Goal: Task Accomplishment & Management: Complete application form

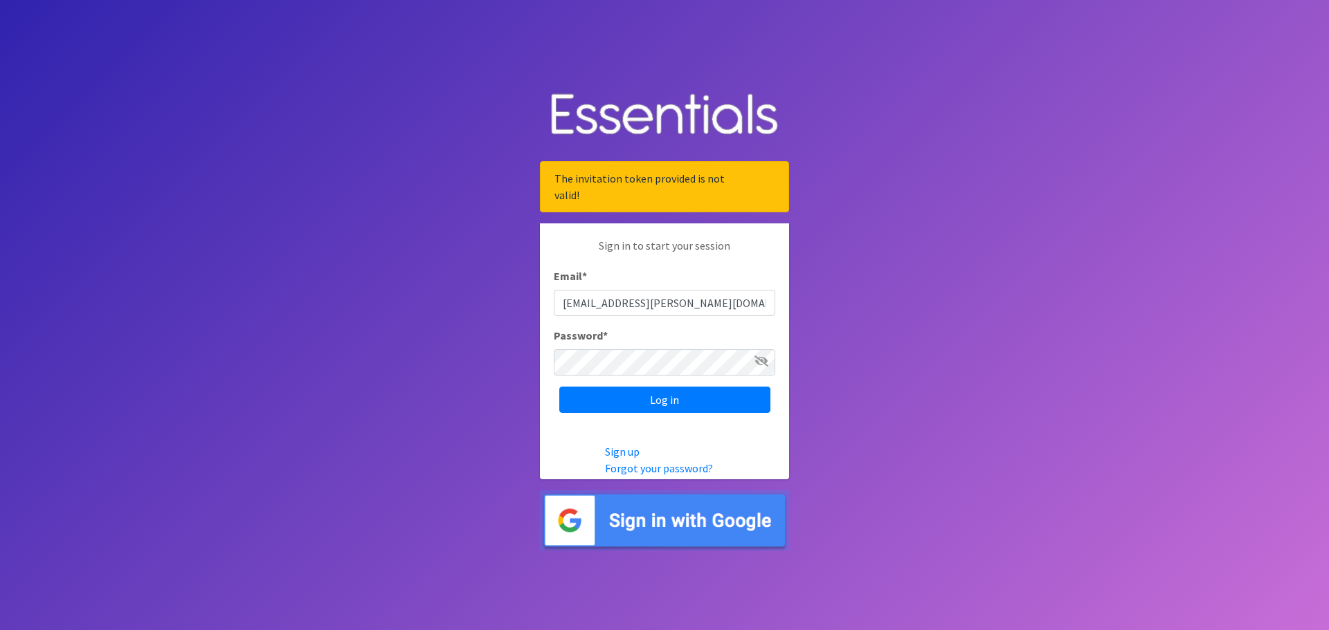
type input "[EMAIL_ADDRESS][PERSON_NAME][DOMAIN_NAME]"
click at [559, 387] on input "Log in" at bounding box center [664, 400] width 211 height 26
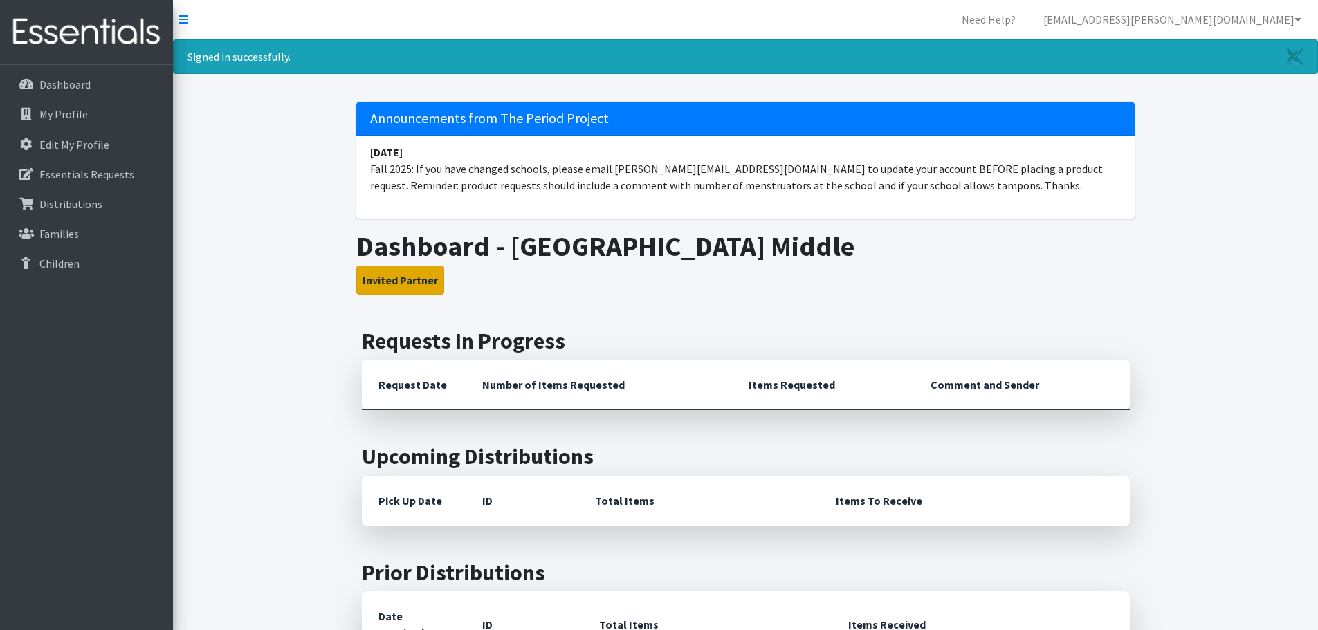
click at [398, 283] on button "Invited Partner" at bounding box center [400, 280] width 88 height 29
click at [82, 154] on link "Edit My Profile" at bounding box center [87, 145] width 162 height 28
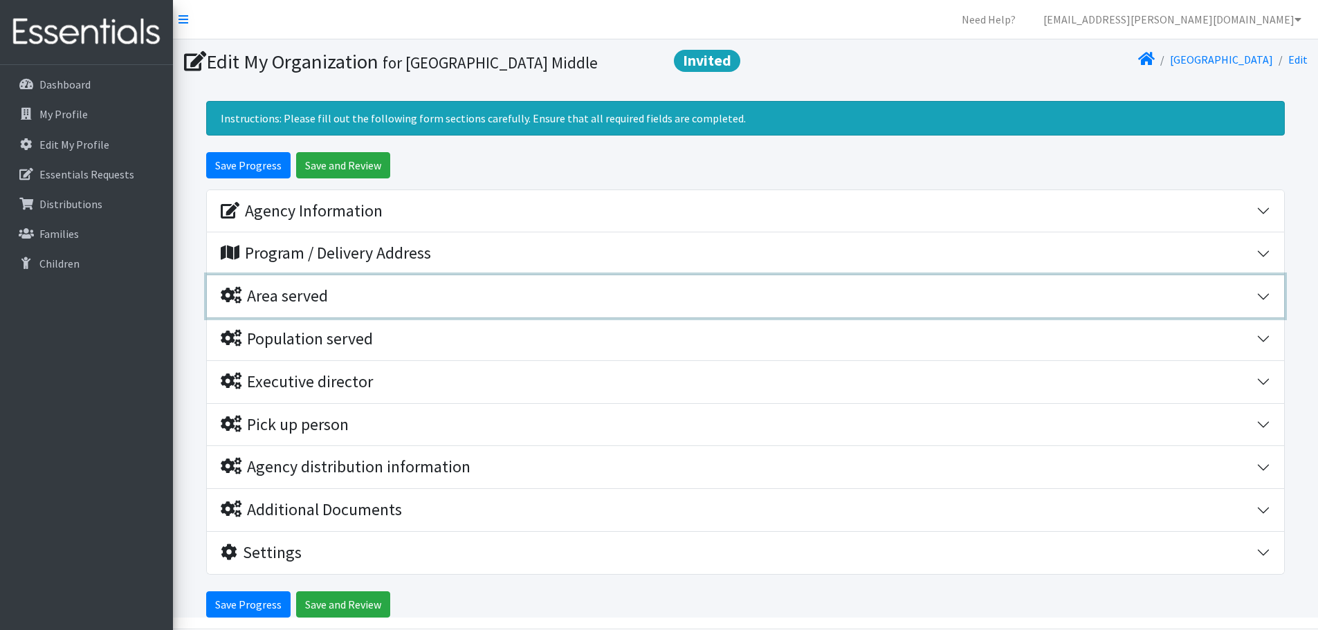
click at [300, 302] on div "Area served" at bounding box center [274, 296] width 107 height 20
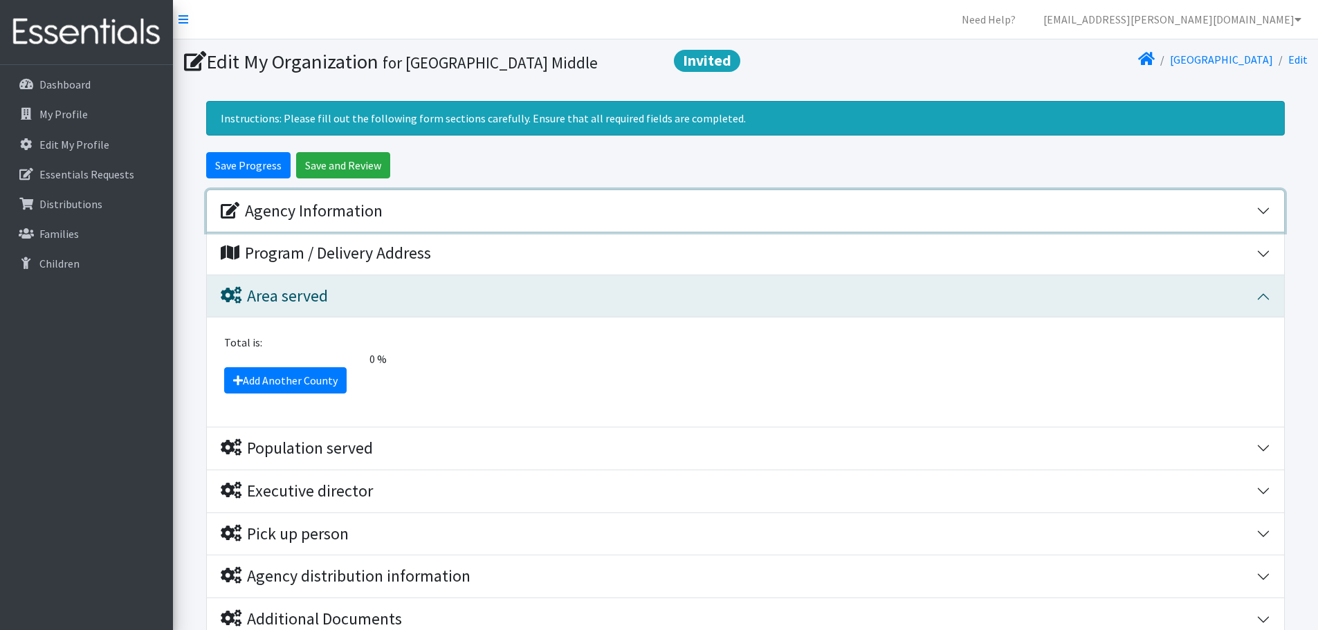
click at [355, 217] on div "Agency Information" at bounding box center [302, 211] width 162 height 20
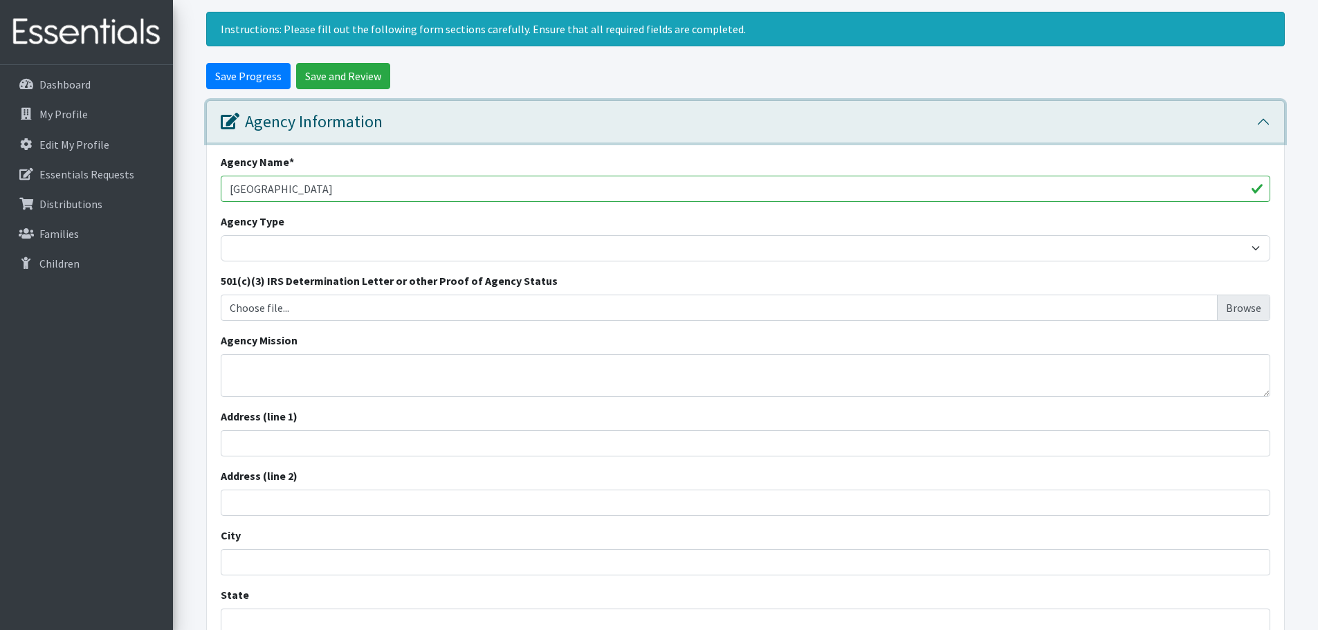
scroll to position [69, 0]
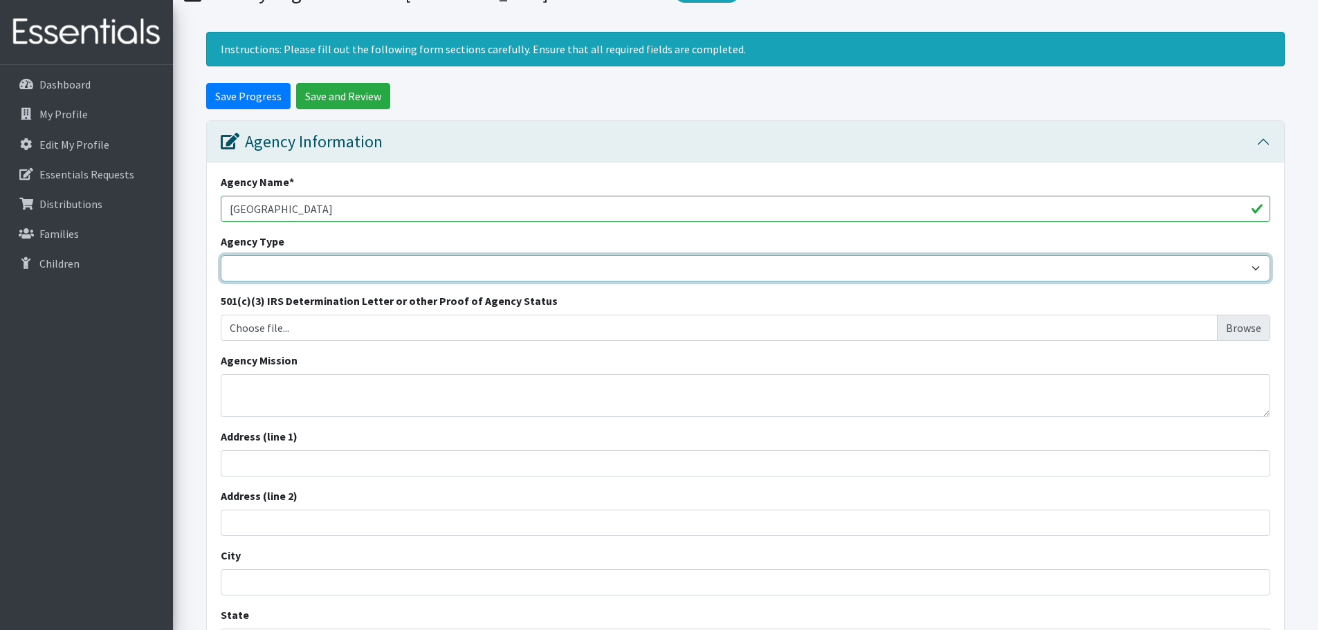
click at [286, 273] on select "Basic Needs Bank Career technical training [MEDICAL_DATA] resource center [DEMO…" at bounding box center [746, 268] width 1050 height 26
select select "ms"
click at [221, 255] on select "Basic Needs Bank Career technical training [MEDICAL_DATA] resource center [DEMO…" at bounding box center [746, 268] width 1050 height 26
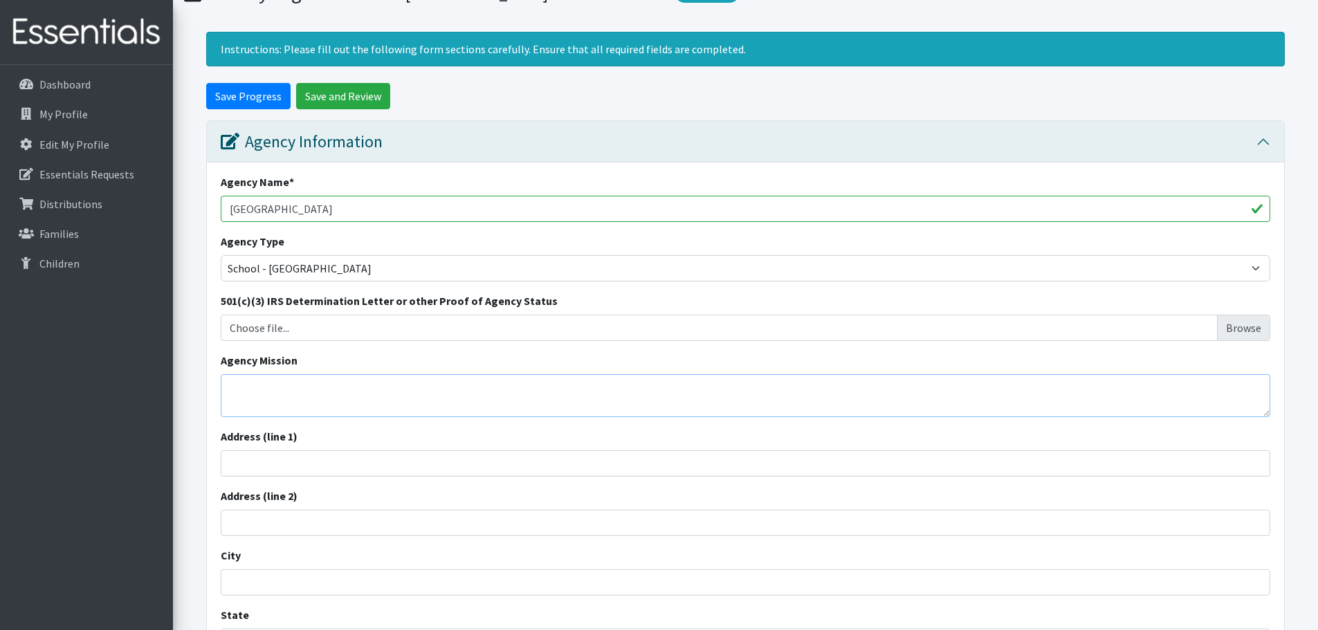
click at [329, 392] on textarea "Agency Mission" at bounding box center [746, 395] width 1050 height 43
click at [331, 457] on input "Address (line 1)" at bounding box center [746, 463] width 1050 height 26
type input "[STREET_ADDRESS]"
type input "[PERSON_NAME]"
type input "[US_STATE]"
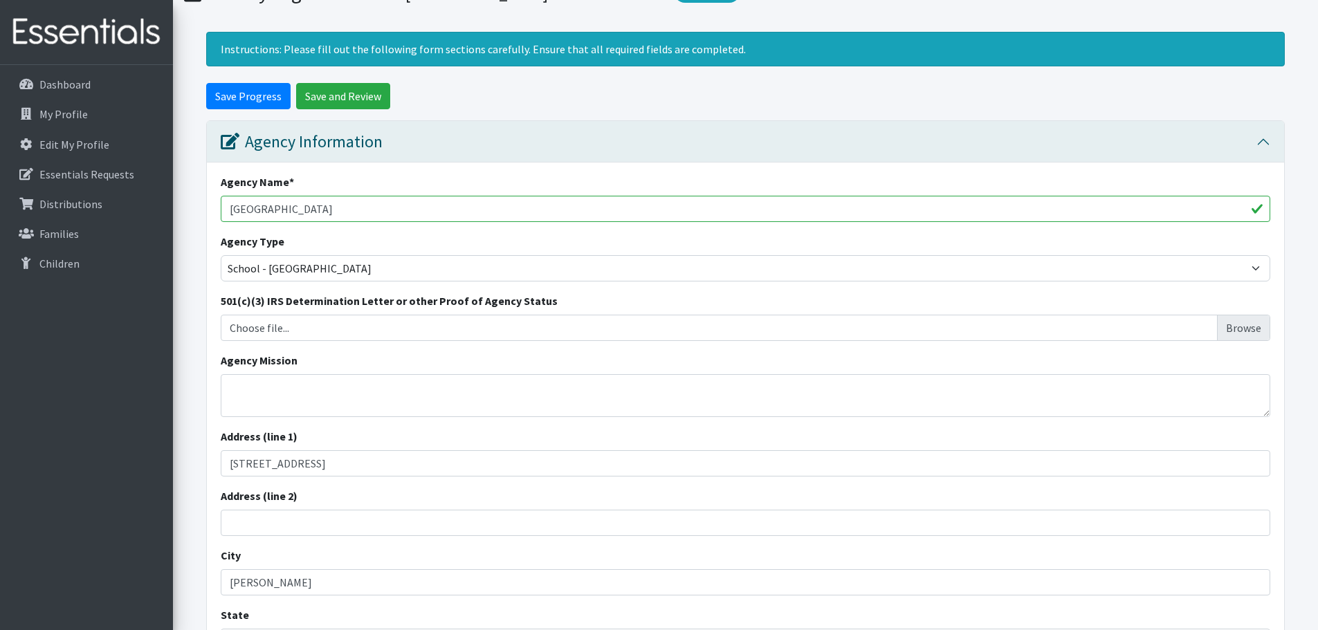
type input "29334"
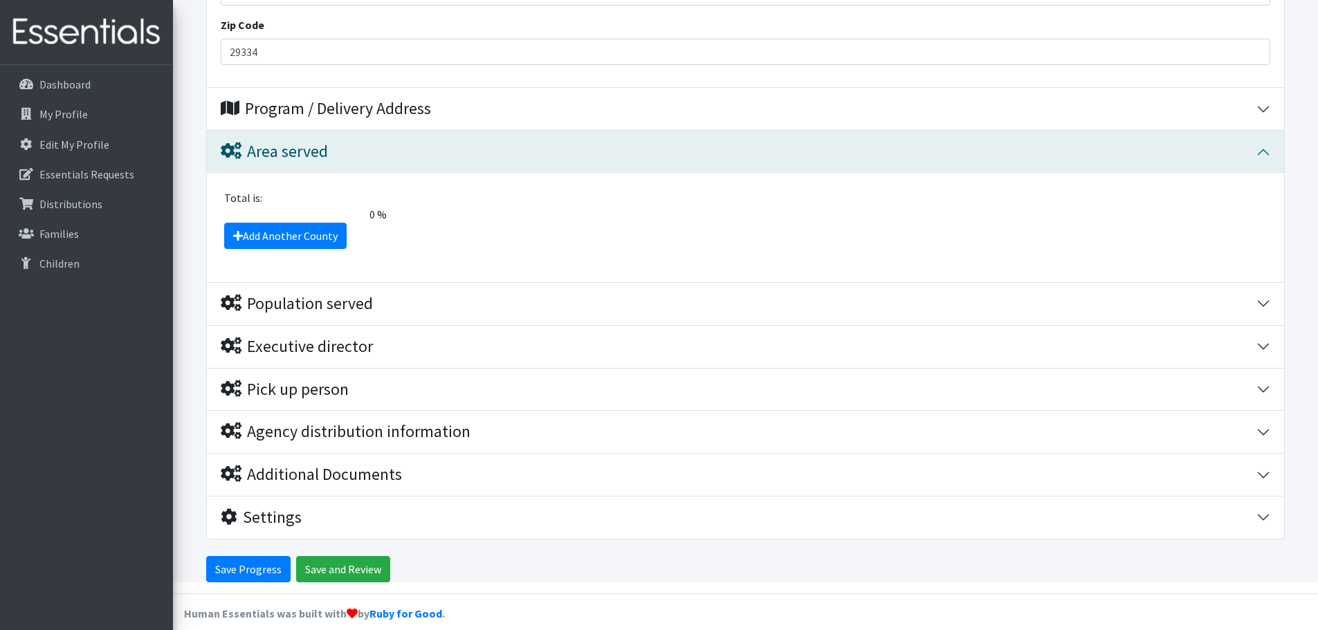
scroll to position [734, 0]
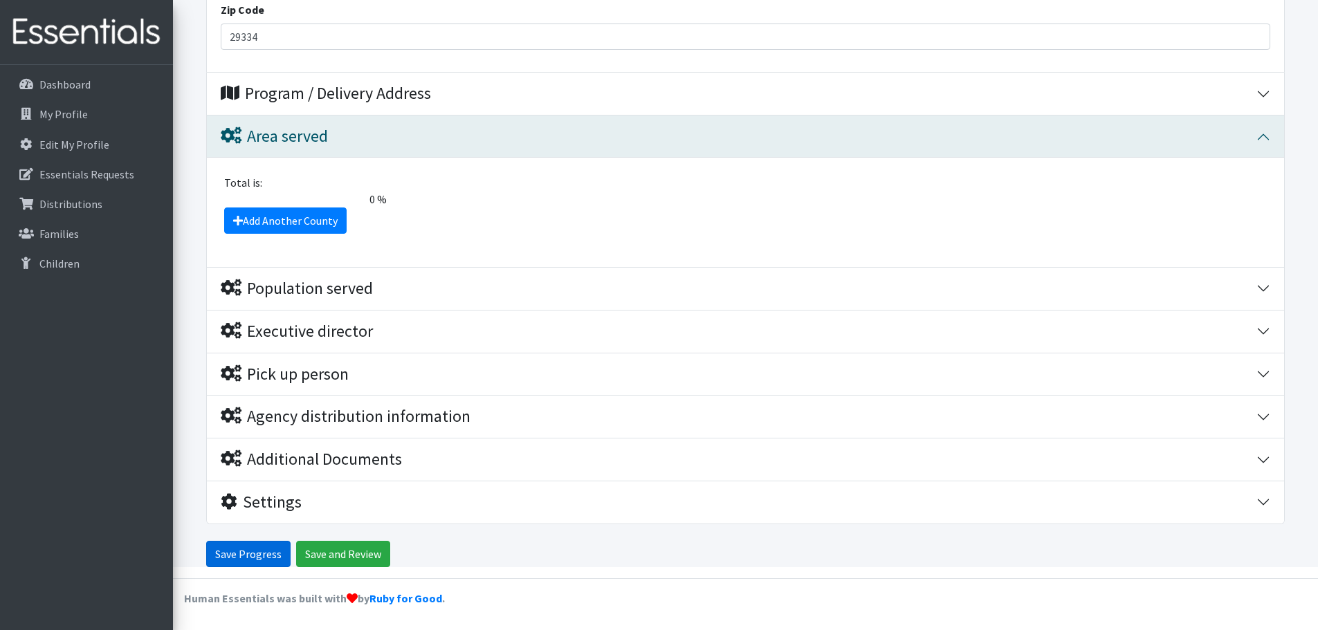
click at [260, 560] on input "Save Progress" at bounding box center [248, 554] width 84 height 26
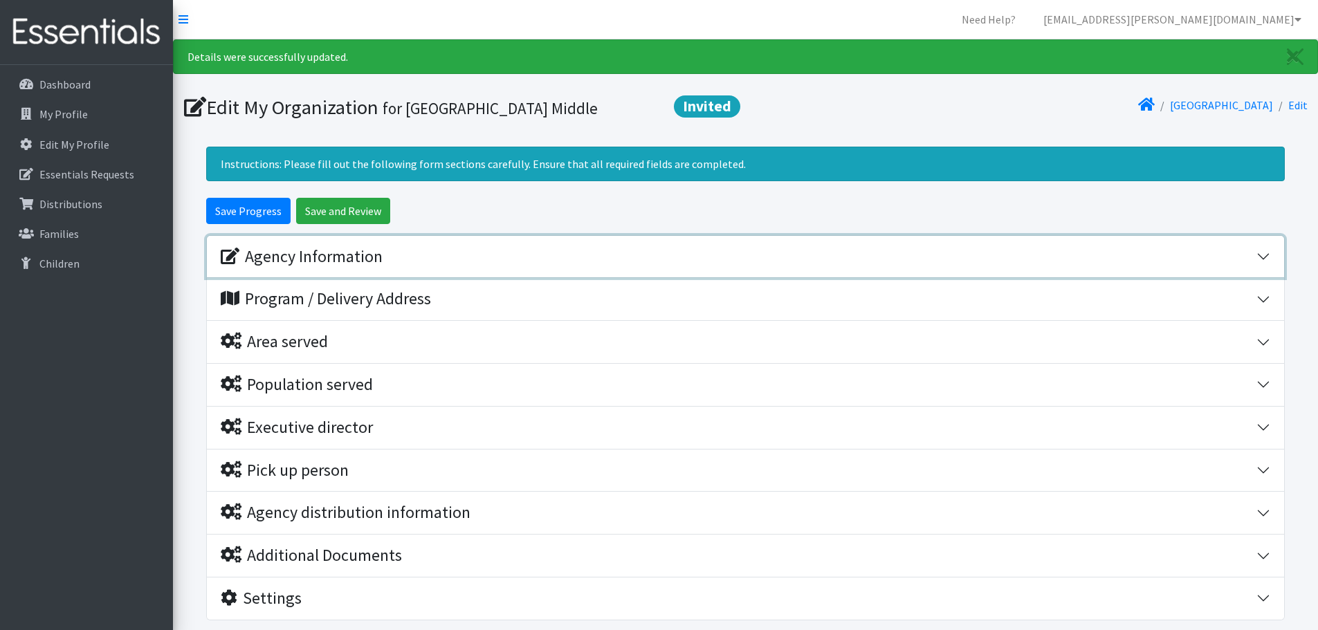
click at [253, 244] on button "Agency Information" at bounding box center [745, 257] width 1077 height 42
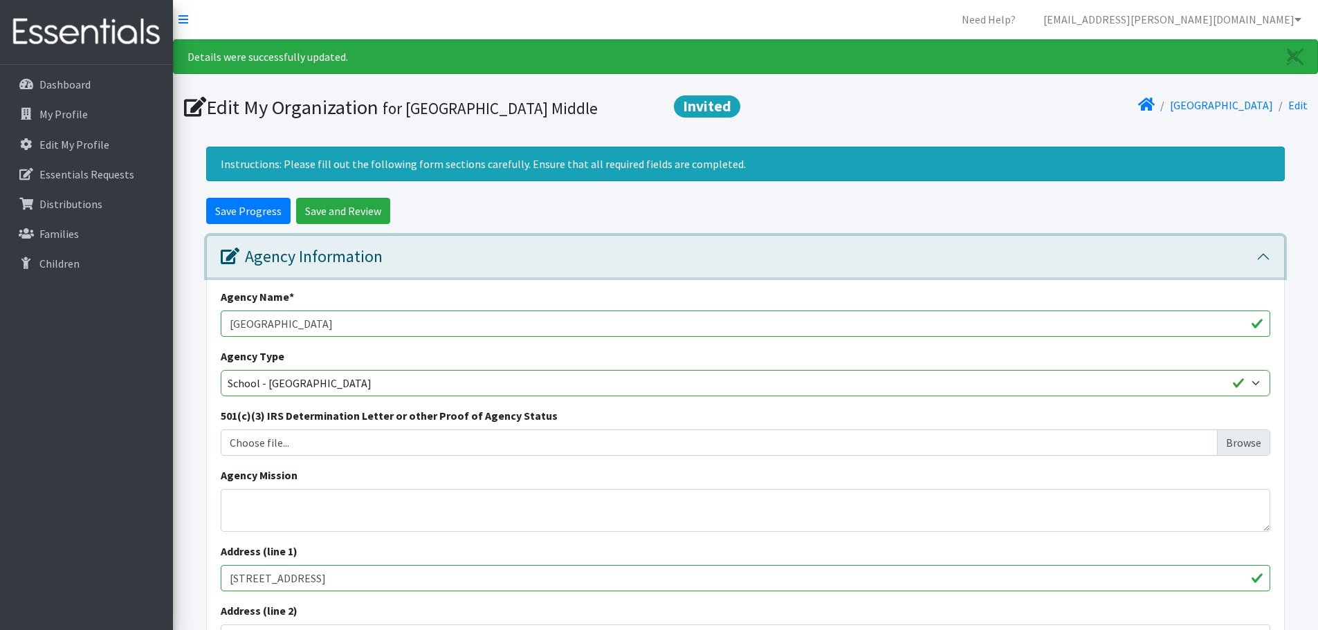
click at [293, 258] on div "Agency Information" at bounding box center [302, 257] width 162 height 20
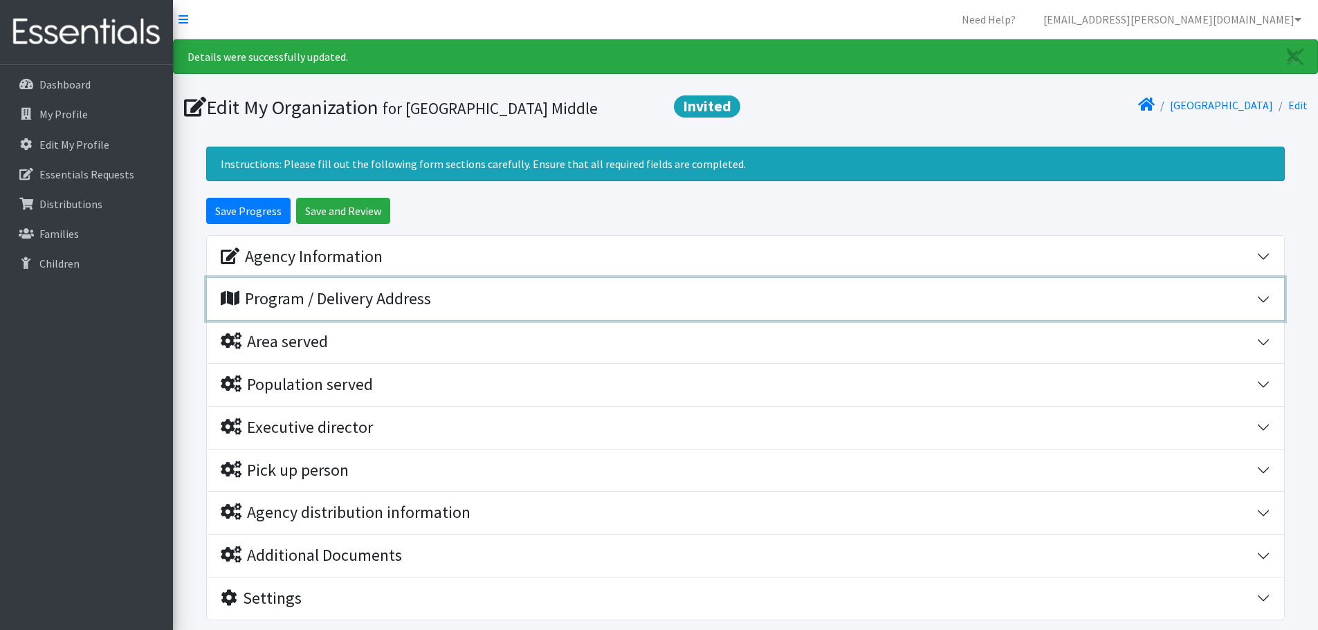
click at [302, 308] on div "Program / Delivery Address" at bounding box center [326, 299] width 210 height 20
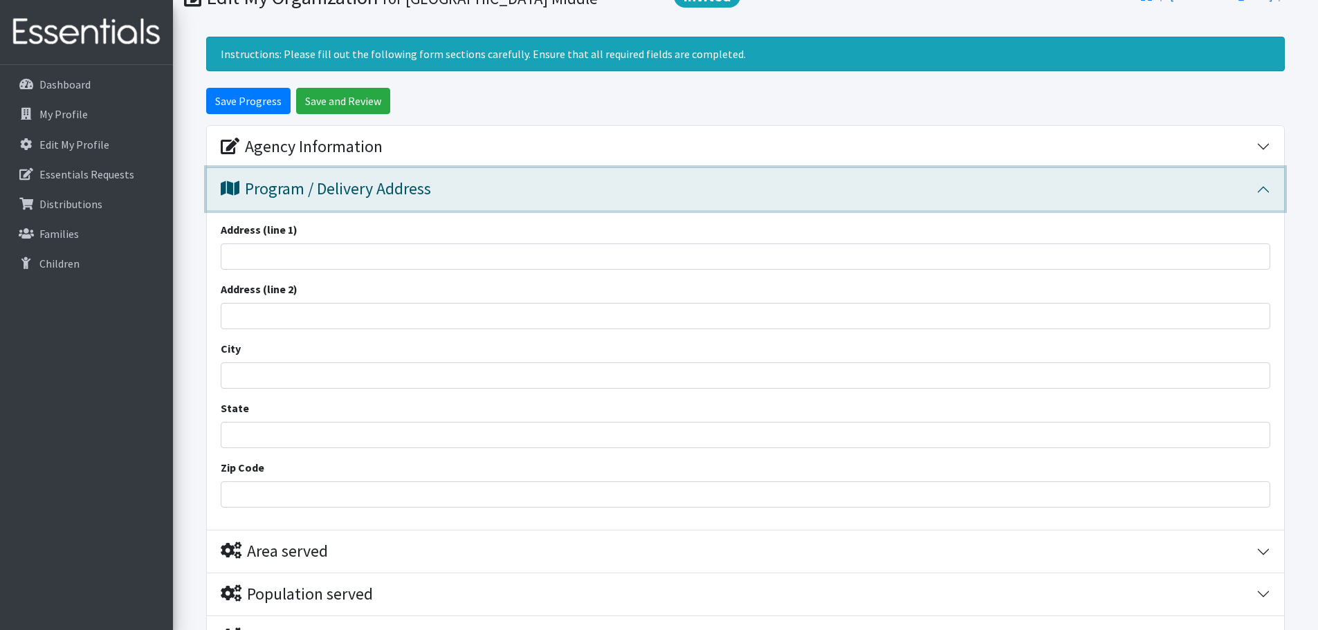
scroll to position [69, 0]
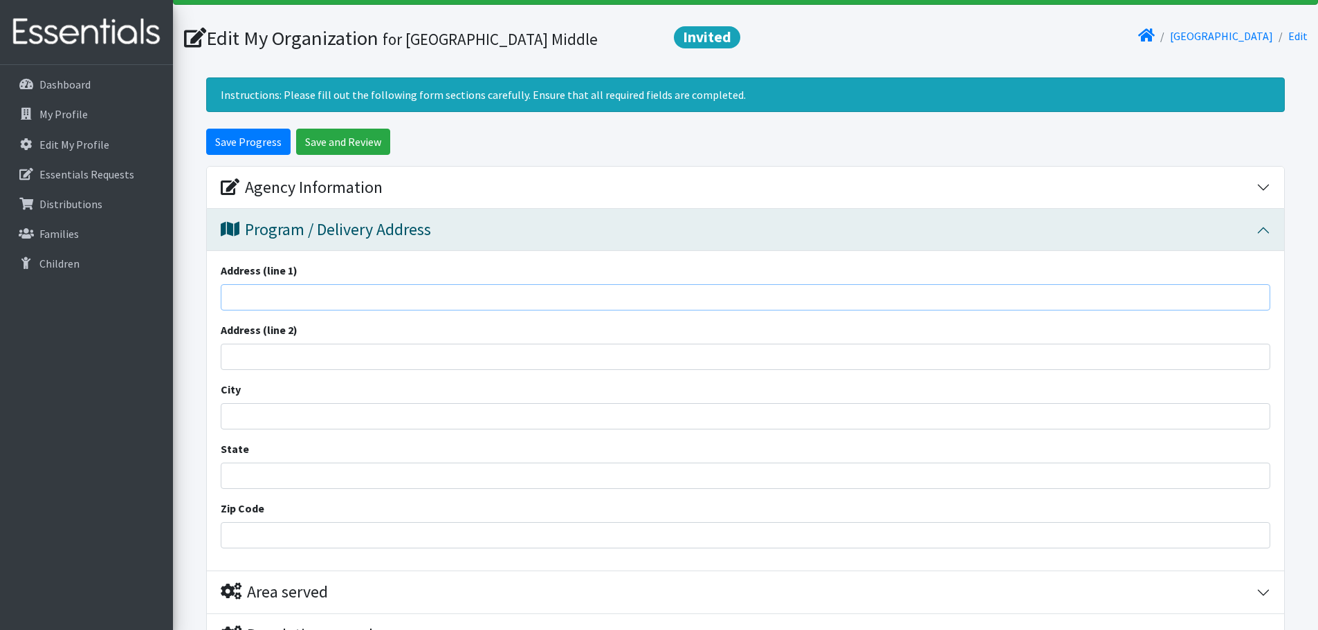
click at [280, 291] on input "Address (line 1)" at bounding box center [746, 297] width 1050 height 26
type input "[STREET_ADDRESS]"
type input "[PERSON_NAME]"
type input "[US_STATE]"
type input "29334"
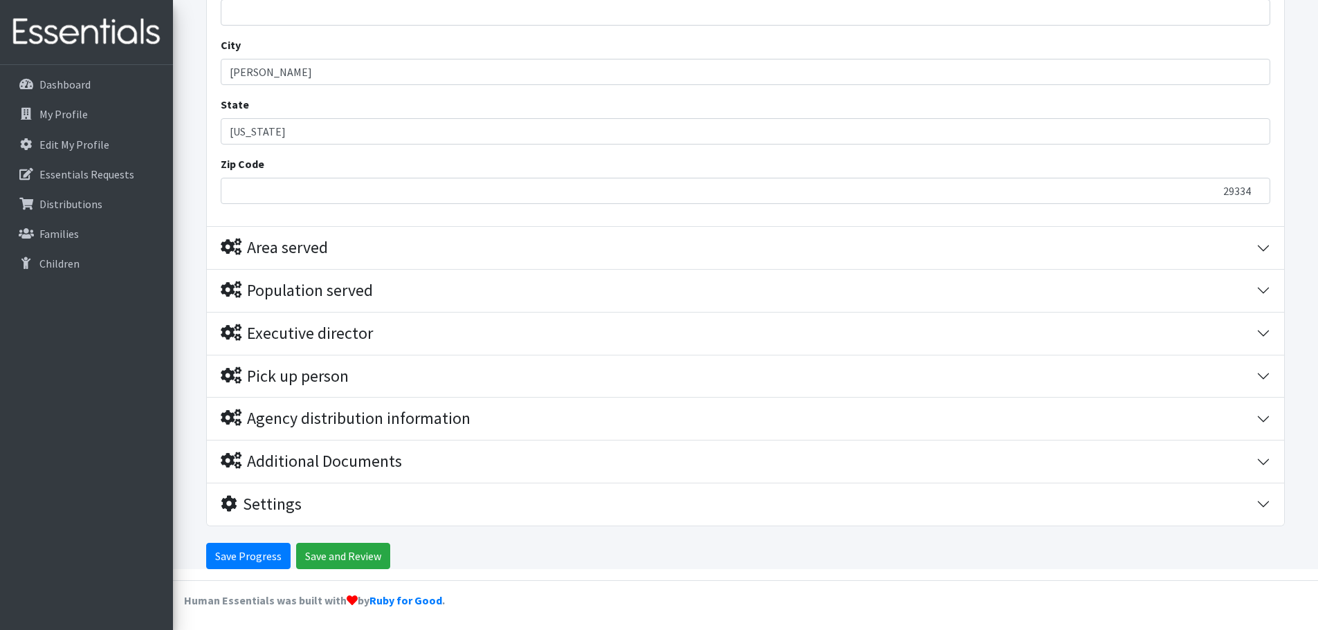
scroll to position [416, 0]
click at [261, 549] on input "Save Progress" at bounding box center [248, 554] width 84 height 26
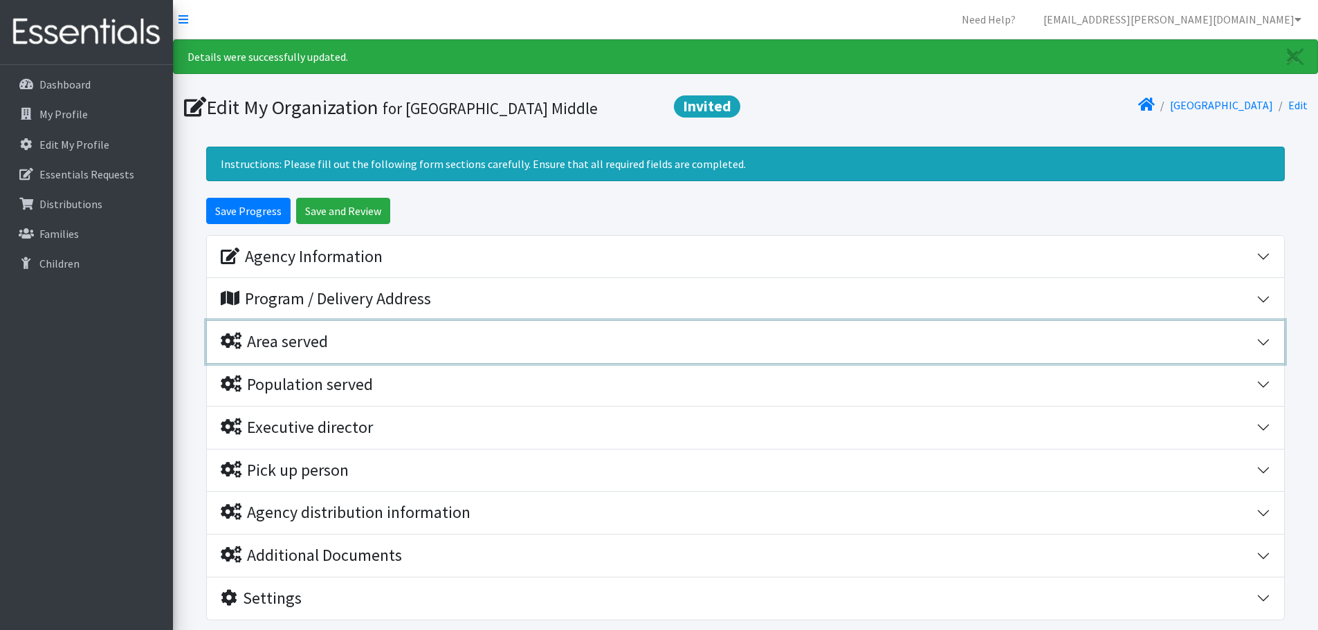
click at [380, 340] on div "Area served" at bounding box center [739, 342] width 1036 height 20
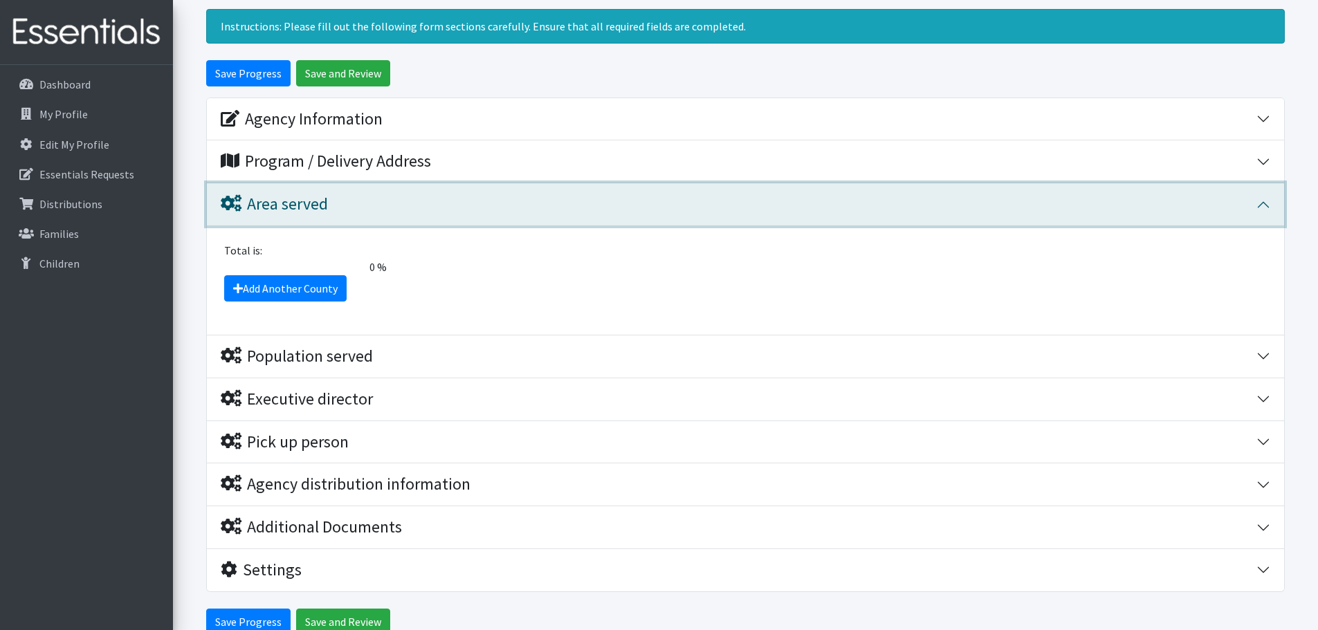
scroll to position [138, 0]
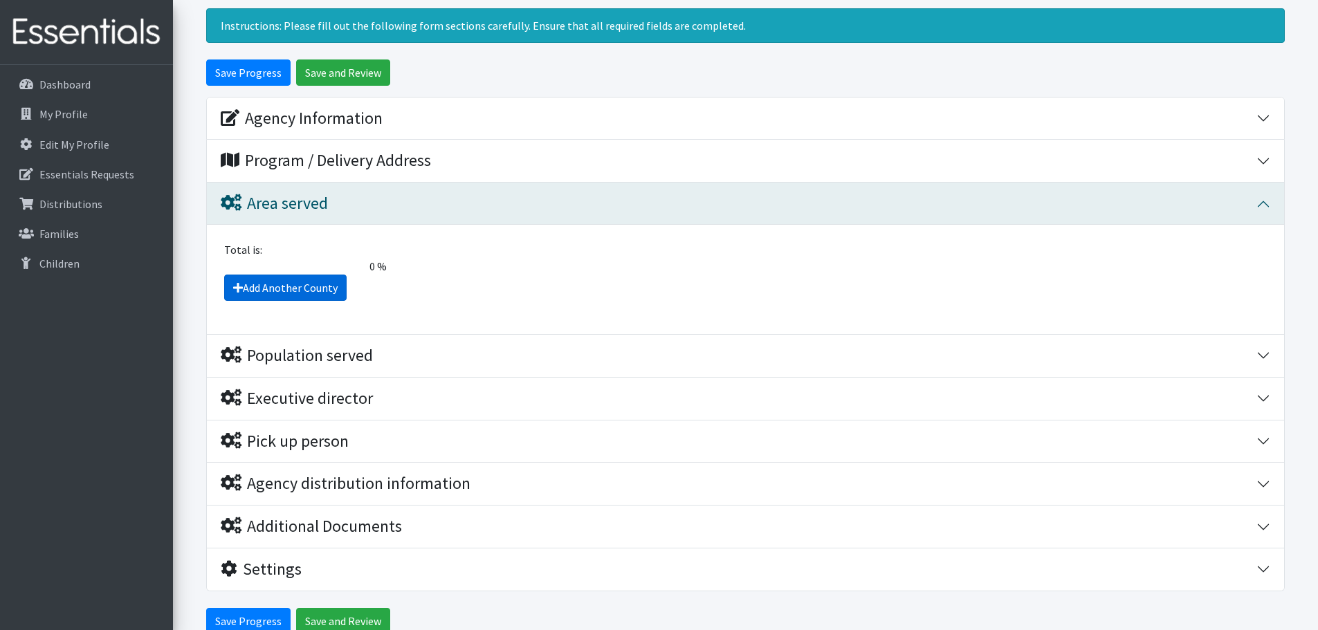
click at [309, 296] on link "Add Another County" at bounding box center [285, 288] width 122 height 26
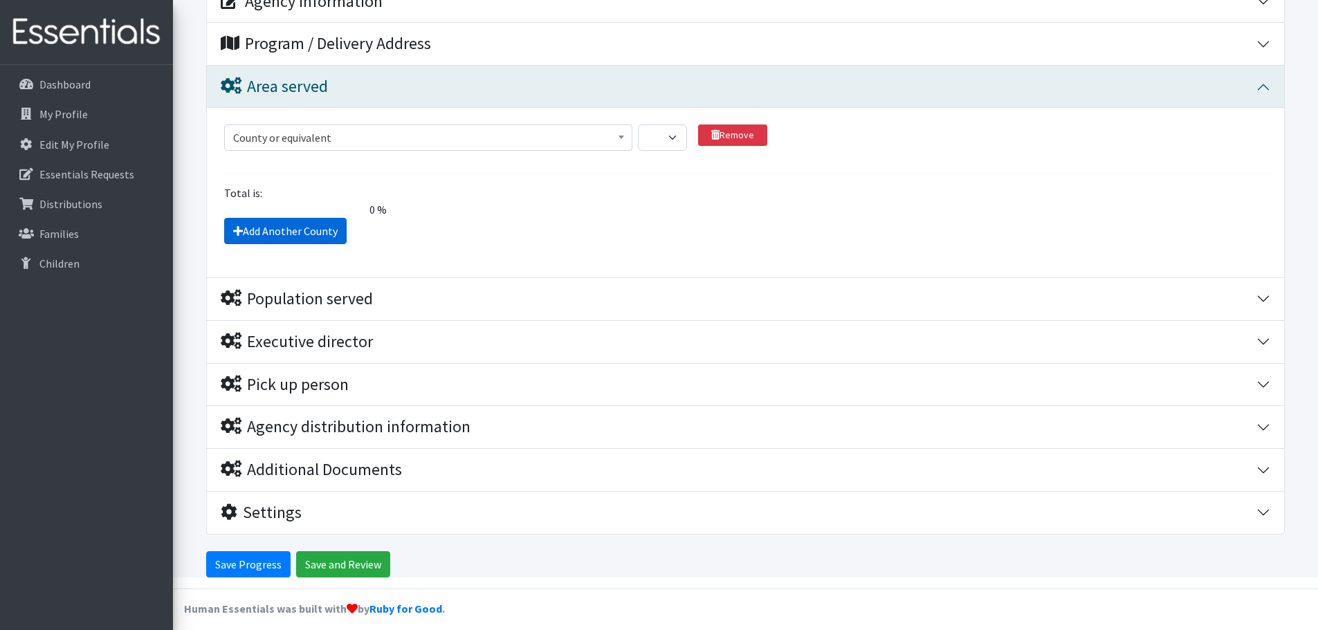
scroll to position [266, 0]
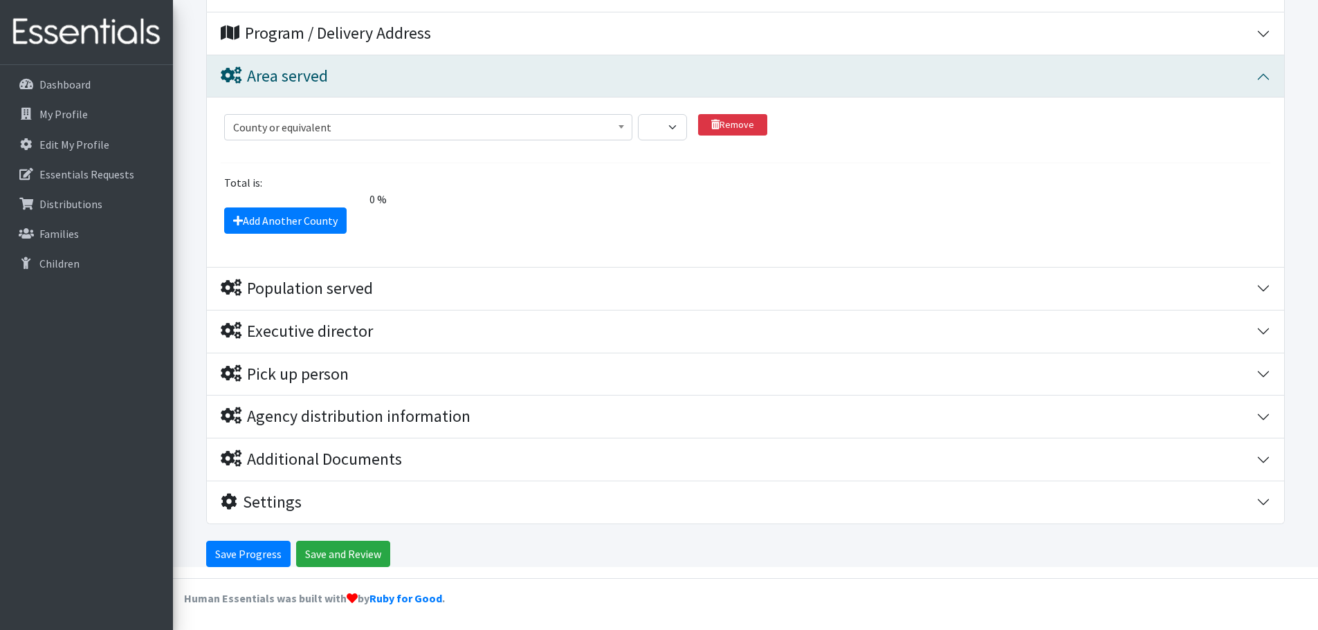
click at [402, 119] on span "County or equivalent" at bounding box center [428, 127] width 390 height 19
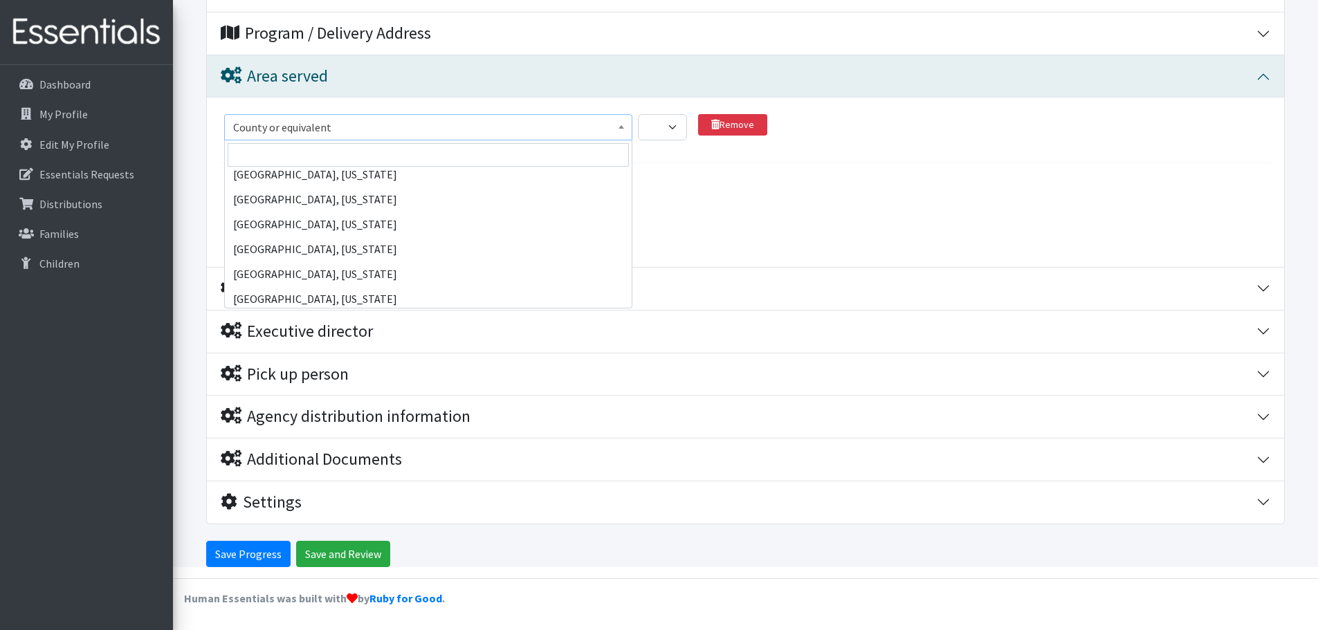
scroll to position [68512, 0]
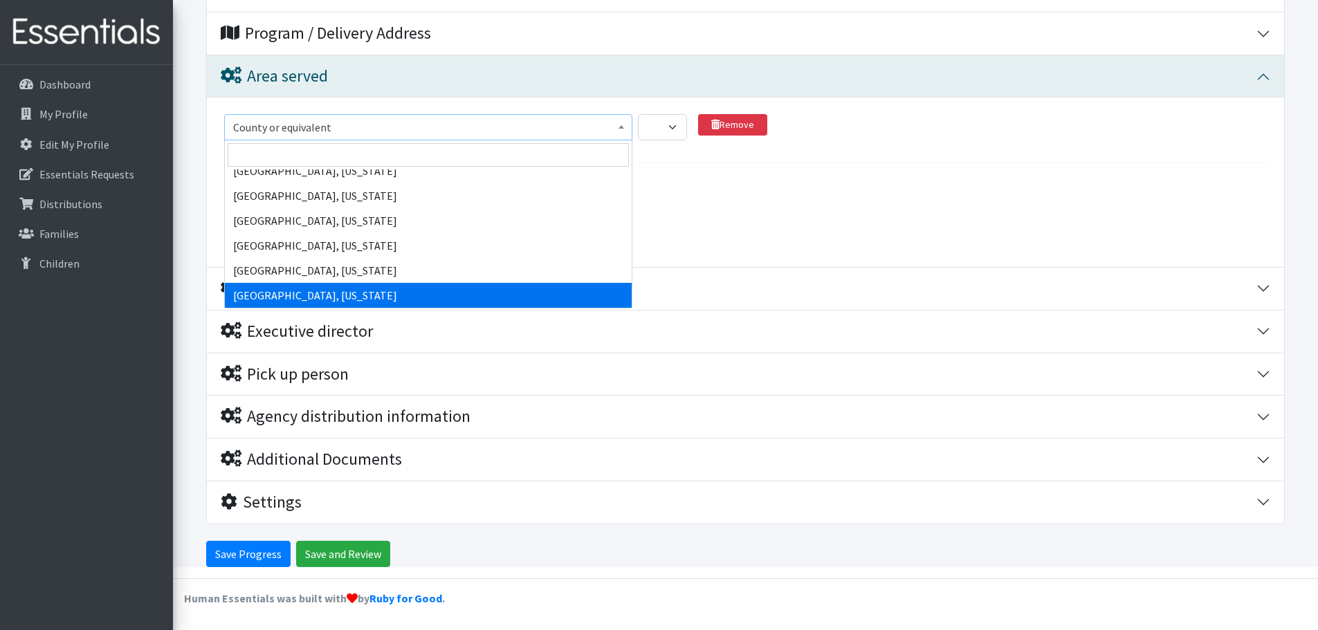
select select "2720"
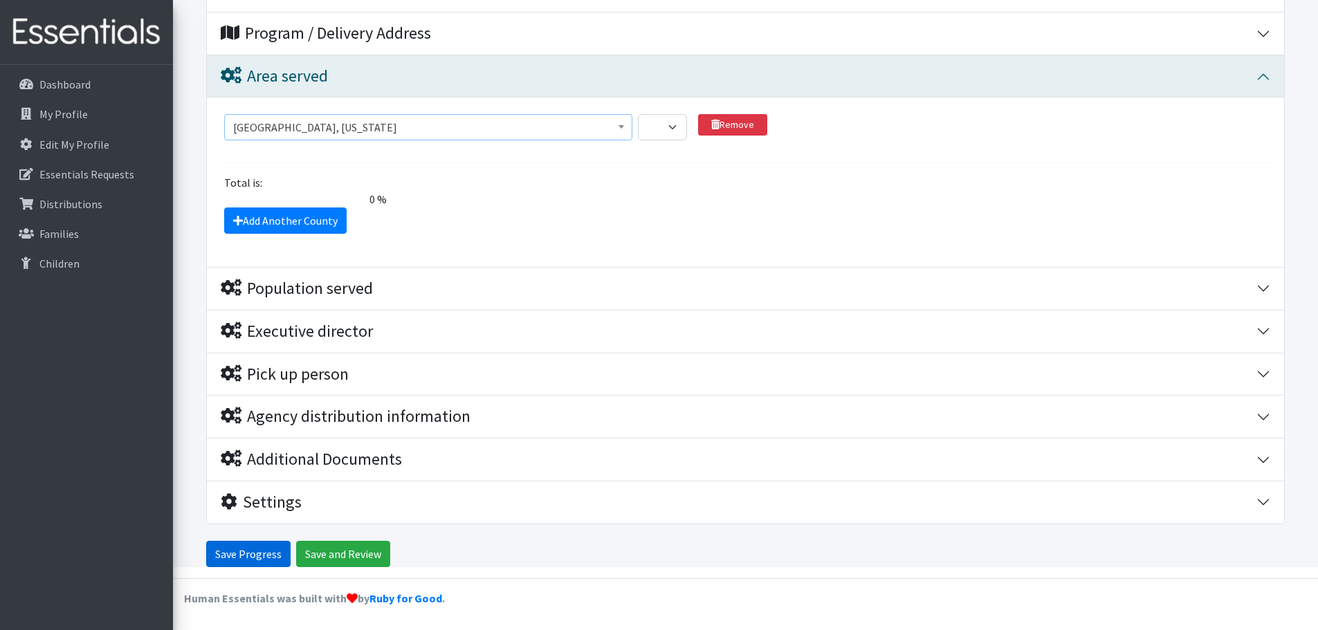
drag, startPoint x: 249, startPoint y: 553, endPoint x: 247, endPoint y: 516, distance: 36.7
click at [244, 539] on form "Save Progress Save and Review Agency Information Agency Name * Beech Springs Mi…" at bounding box center [745, 249] width 1145 height 635
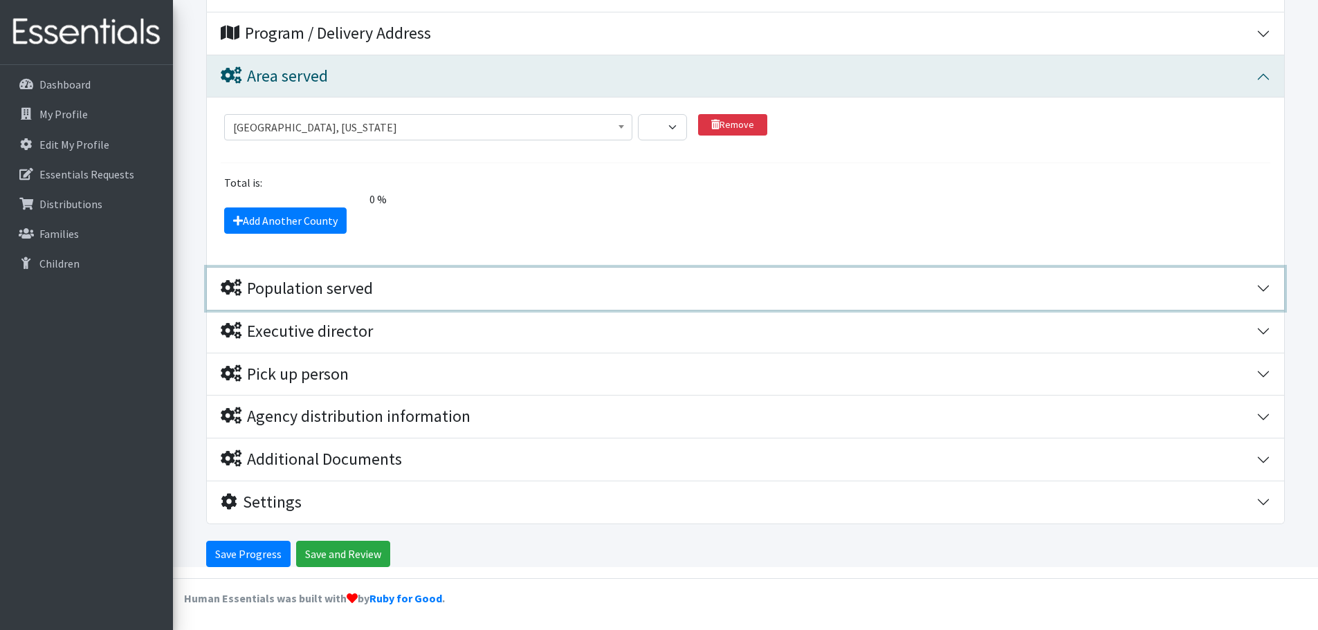
click at [441, 288] on div "Population served" at bounding box center [739, 289] width 1036 height 20
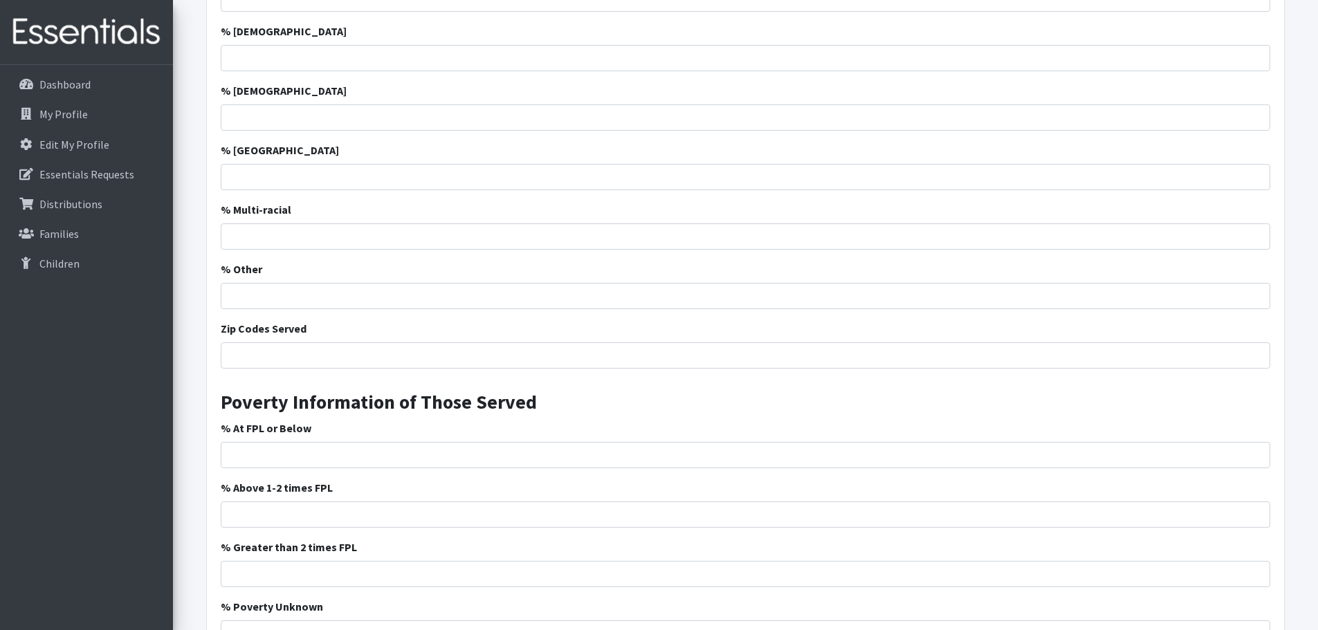
scroll to position [1304, 0]
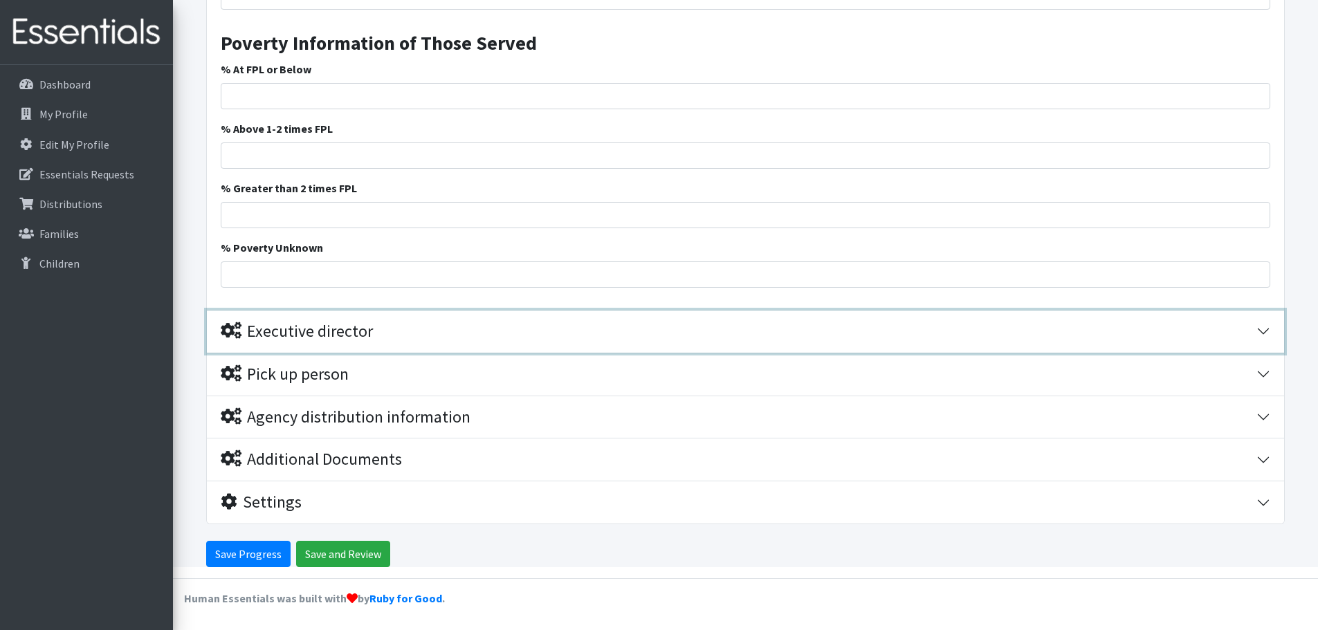
click at [330, 338] on div "Executive director" at bounding box center [297, 332] width 152 height 20
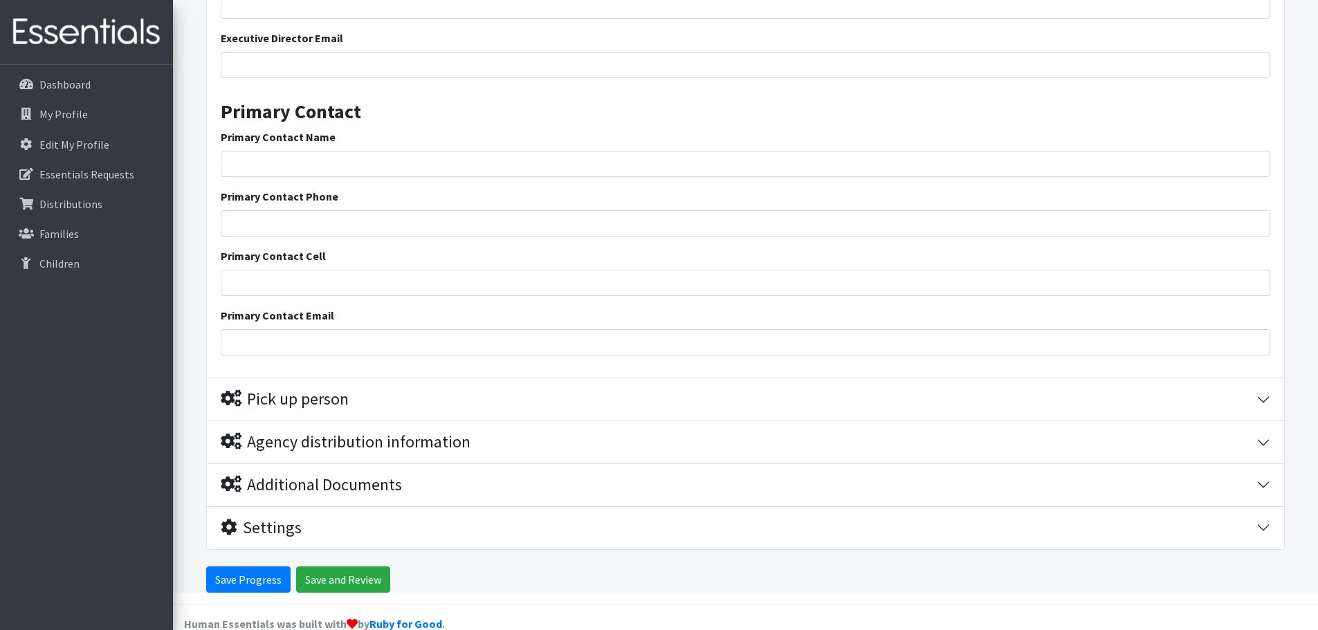
scroll to position [1783, 0]
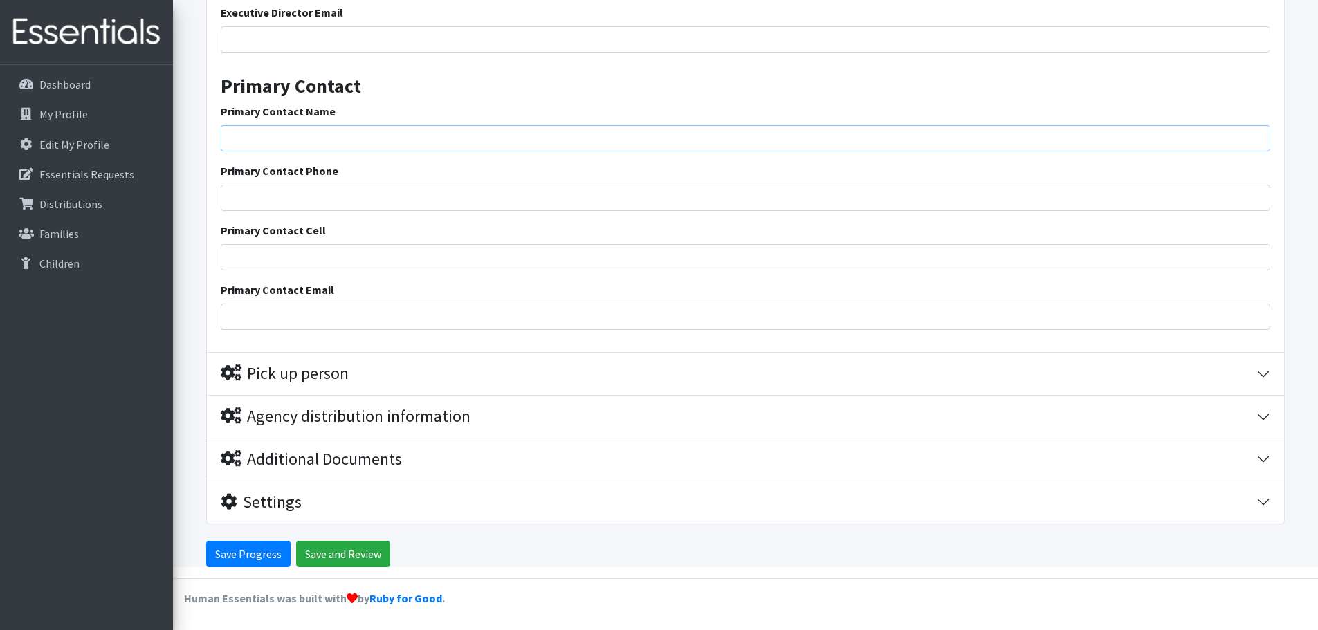
click at [297, 131] on input "Primary Contact Name" at bounding box center [746, 138] width 1050 height 26
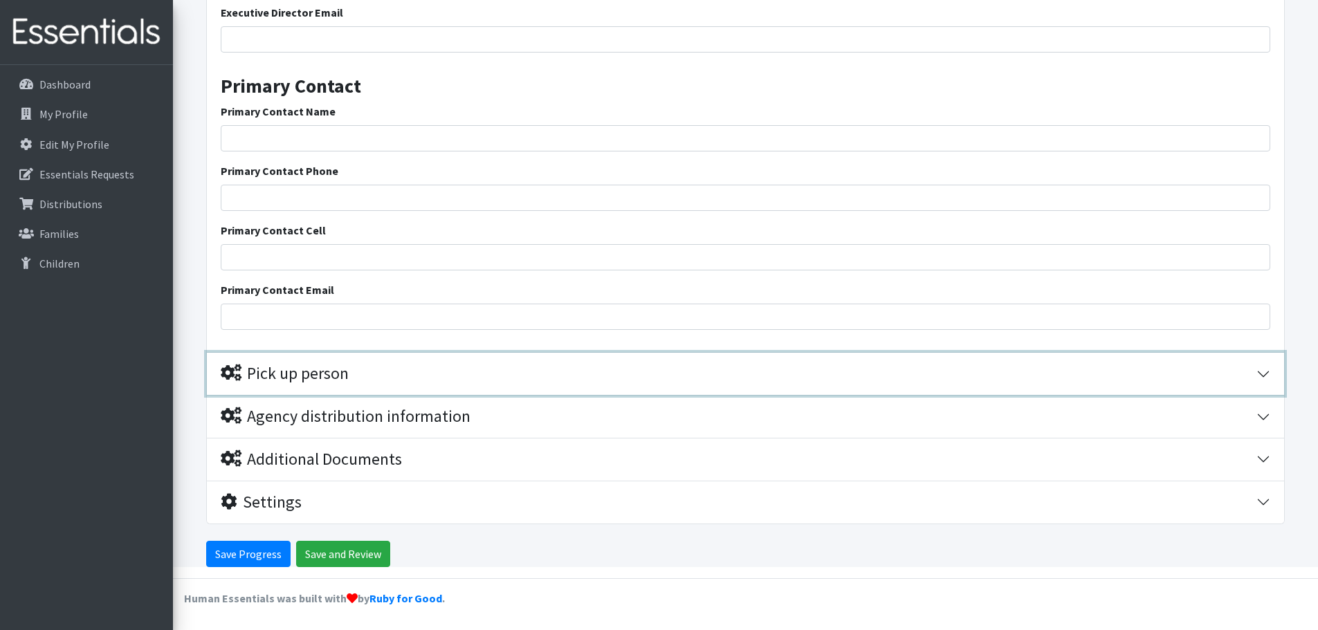
click at [283, 365] on div "Pick up person" at bounding box center [285, 374] width 128 height 20
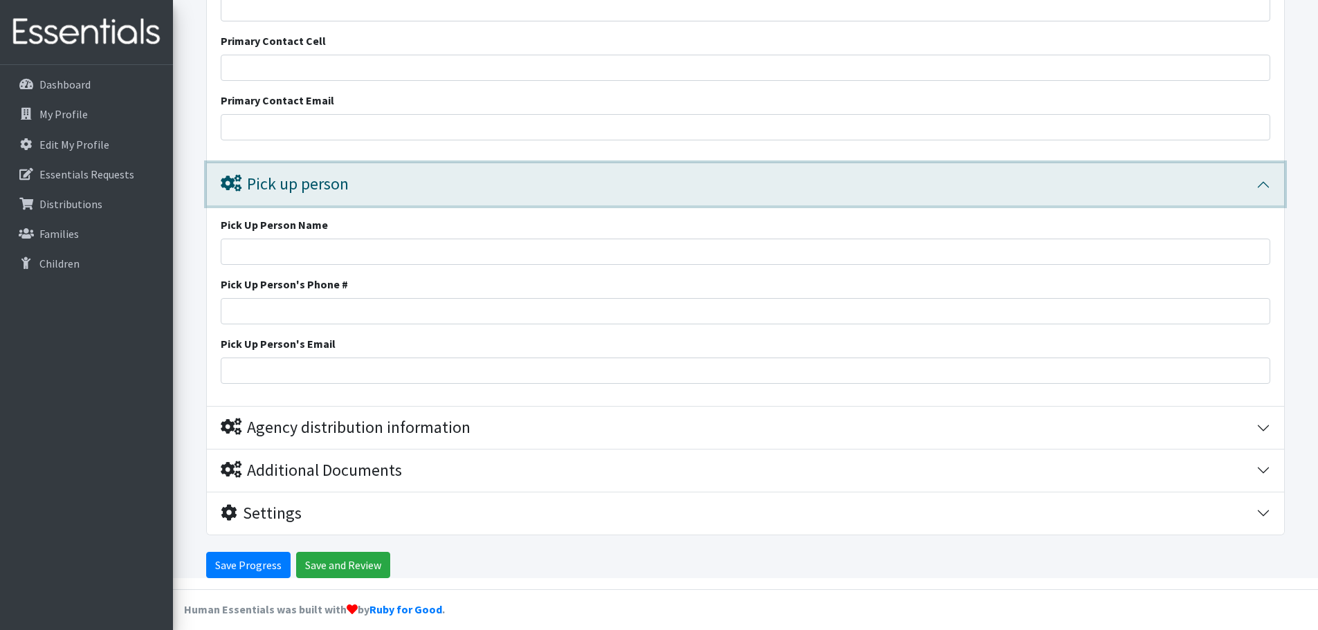
scroll to position [1984, 0]
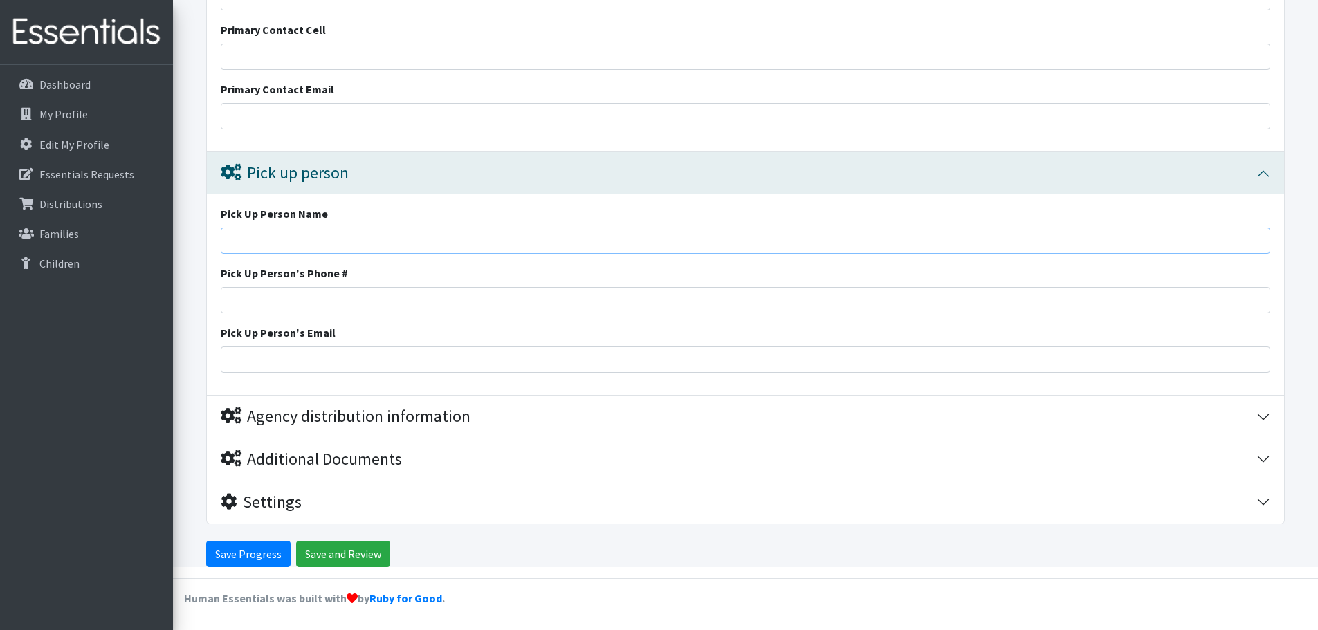
click at [300, 239] on input "Pick Up Person Name" at bounding box center [746, 241] width 1050 height 26
type input "[PERSON_NAME]"
click at [296, 295] on input "Pick Up Person's Phone #" at bounding box center [746, 300] width 1050 height 26
type input "8649497600"
type input "[EMAIL_ADDRESS][PERSON_NAME][DOMAIN_NAME]"
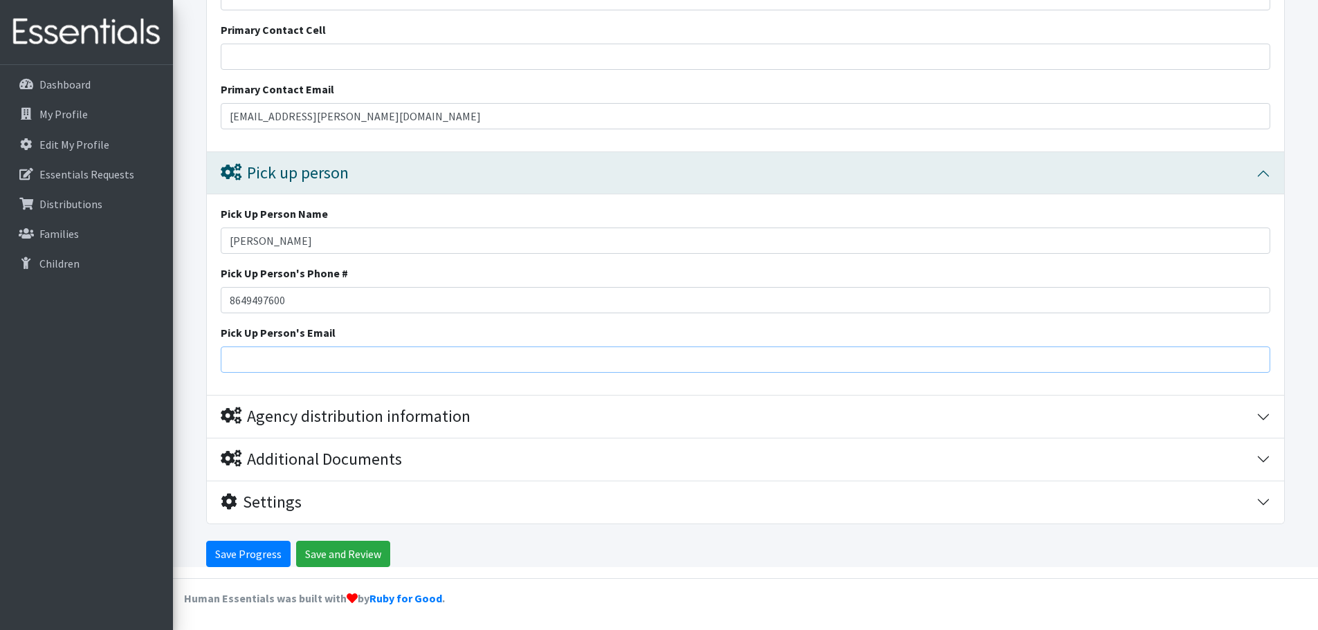
click at [304, 365] on input "Pick Up Person's Email" at bounding box center [746, 360] width 1050 height 26
type input "[EMAIL_ADDRESS][PERSON_NAME][DOMAIN_NAME]"
click at [244, 561] on input "Save Progress" at bounding box center [248, 554] width 84 height 26
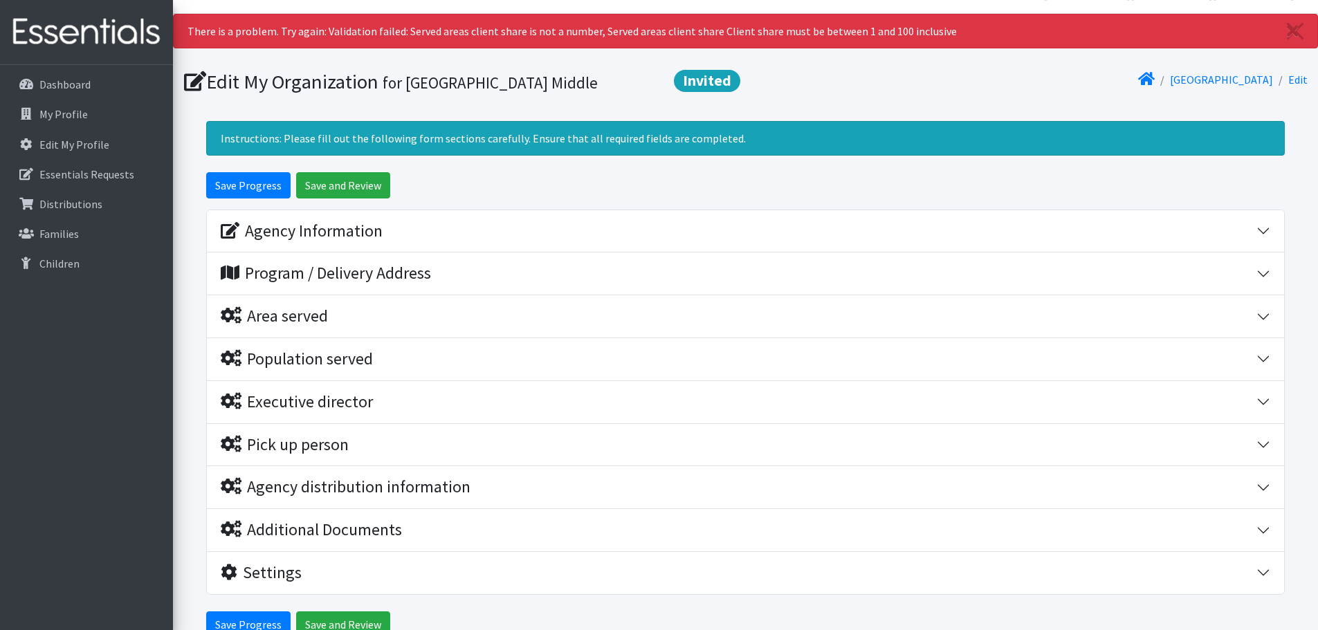
scroll to position [69, 0]
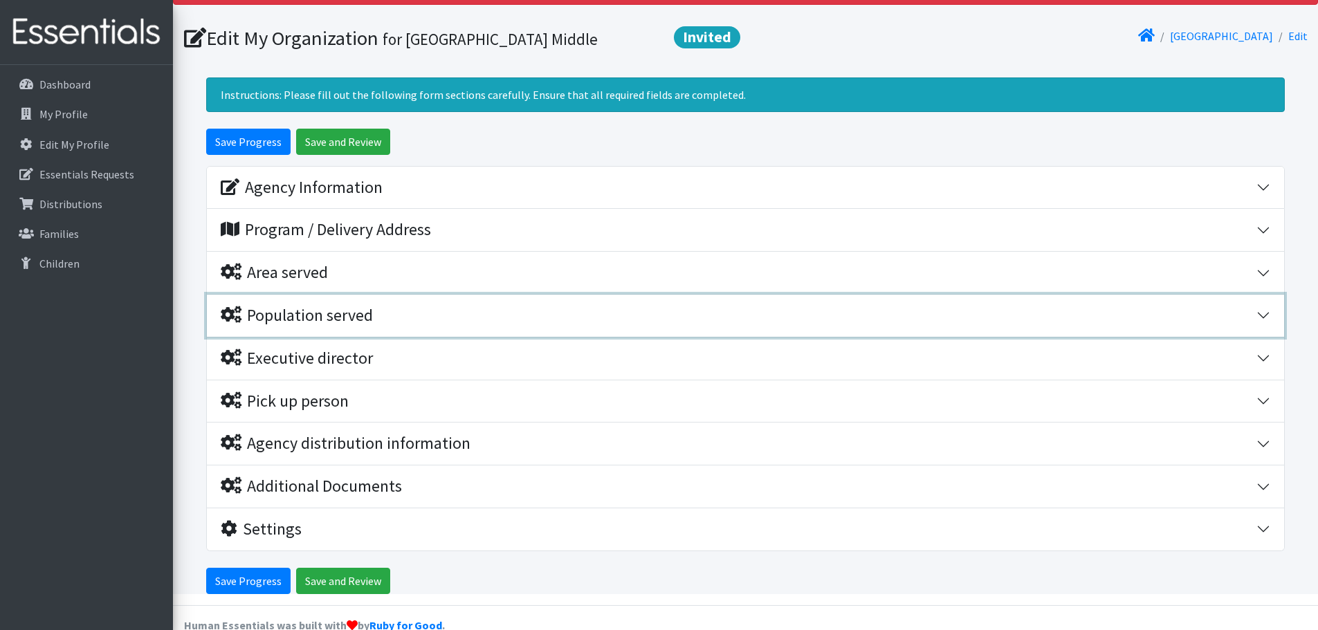
click at [304, 316] on div "Population served" at bounding box center [297, 316] width 152 height 20
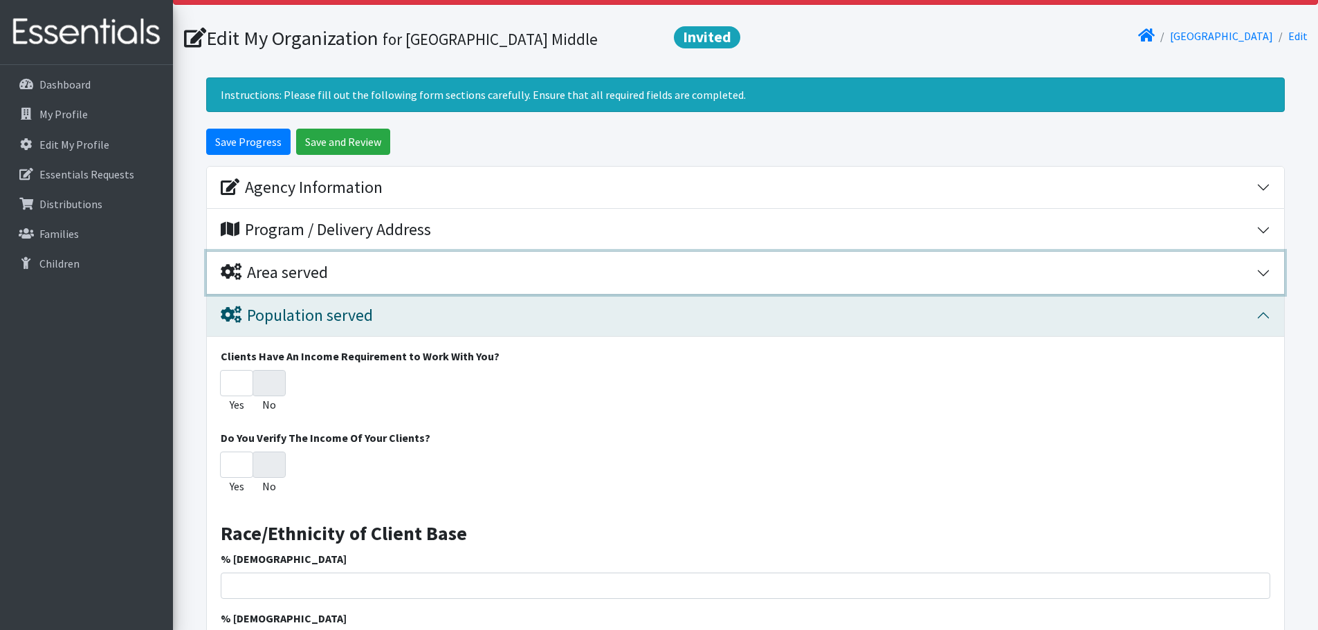
click at [313, 280] on div "Area served" at bounding box center [274, 273] width 107 height 20
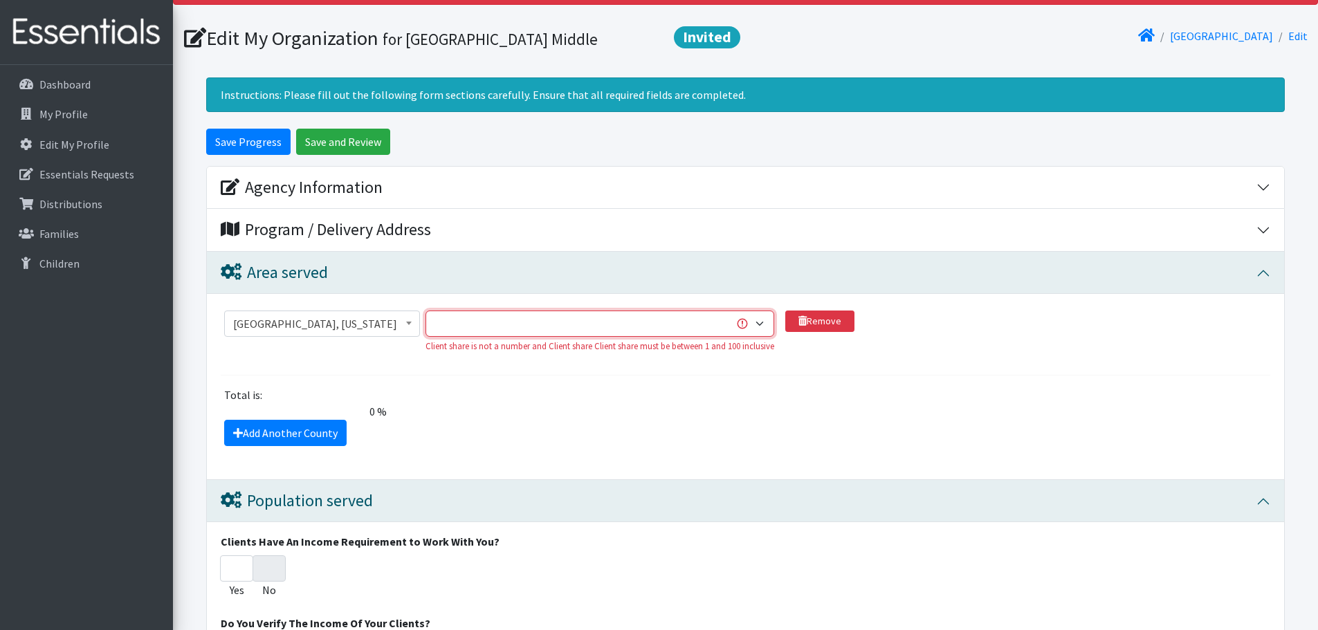
click at [471, 330] on select "1 2 3 4 5 6 7 8 9 10 11 12 13 14 15 16 17 18 19 20 21 22 23 24 25 26 27 28 29 3…" at bounding box center [600, 324] width 349 height 26
click at [548, 409] on div "Total is: 0 % The total client share must be either 0 or 100 %." at bounding box center [746, 403] width 1060 height 33
click at [707, 322] on select "1 2 3 4 5 6 7 8 9 10 11 12 13 14 15 16 17 18 19 20 21 22 23 24 25 26 27 28 29 3…" at bounding box center [600, 324] width 349 height 26
click at [627, 423] on div "Add Another County" at bounding box center [746, 433] width 1060 height 26
click at [617, 325] on select "1 2 3 4 5 6 7 8 9 10 11 12 13 14 15 16 17 18 19 20 21 22 23 24 25 26 27 28 29 3…" at bounding box center [600, 324] width 349 height 26
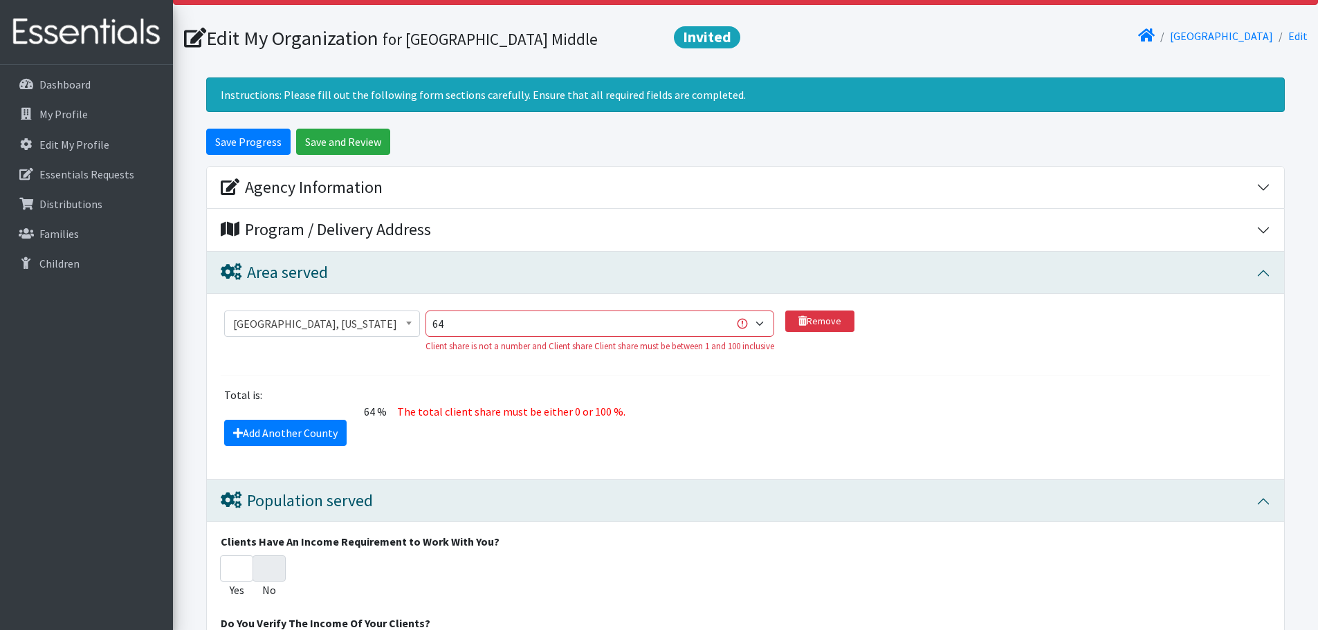
click at [572, 398] on div "Total is:" at bounding box center [746, 395] width 1060 height 17
click at [532, 325] on select "1 2 3 4 5 6 7 8 9 10 11 12 13 14 15 16 17 18 19 20 21 22 23 24 25 26 27 28 29 3…" at bounding box center [600, 324] width 349 height 26
select select "5"
click at [523, 388] on div "Total is:" at bounding box center [746, 395] width 1060 height 17
click at [525, 332] on select "1 2 3 4 5 6 7 8 9 10 11 12 13 14 15 16 17 18 19 20 21 22 23 24 25 26 27 28 29 3…" at bounding box center [600, 324] width 349 height 26
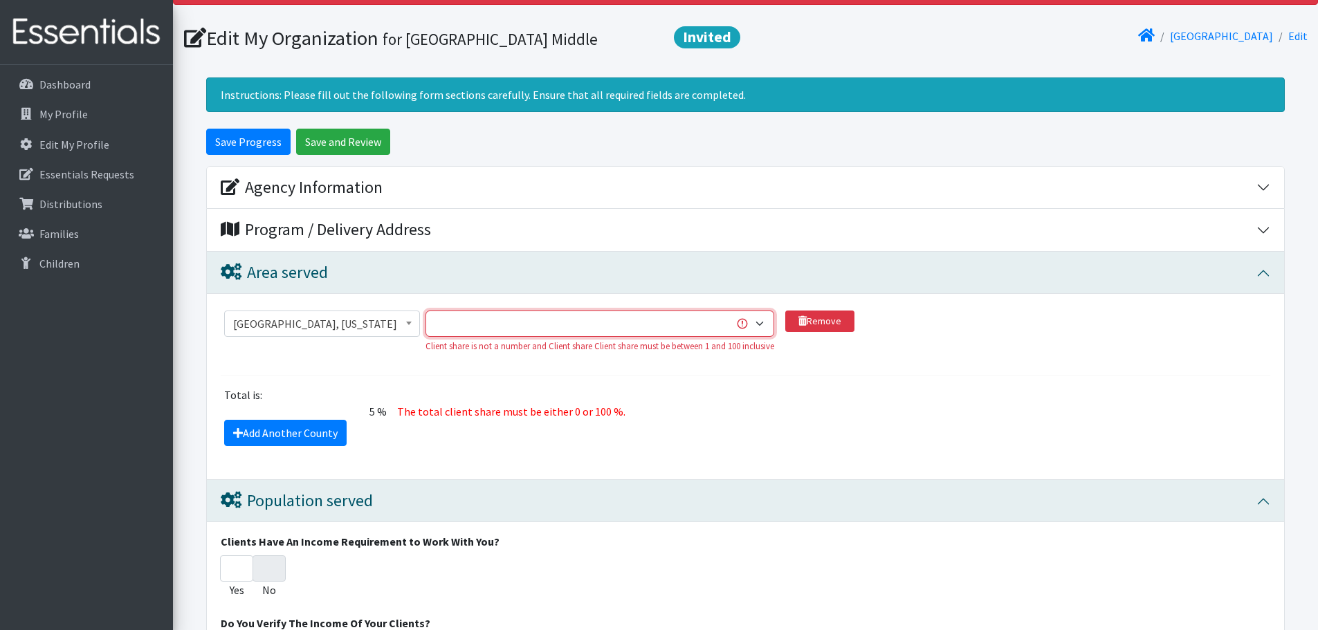
click at [428, 311] on select "1 2 3 4 5 6 7 8 9 10 11 12 13 14 15 16 17 18 19 20 21 22 23 24 25 26 27 28 29 3…" at bounding box center [600, 324] width 349 height 26
click at [459, 333] on select "1 2 3 4 5 6 7 8 9 10 11 12 13 14 15 16 17 18 19 20 21 22 23 24 25 26 27 28 29 3…" at bounding box center [600, 324] width 349 height 26
click at [458, 325] on select "1 2 3 4 5 6 7 8 9 10 11 12 13 14 15 16 17 18 19 20 21 22 23 24 25 26 27 28 29 3…" at bounding box center [600, 324] width 349 height 26
click at [463, 391] on div "Total is:" at bounding box center [746, 395] width 1060 height 17
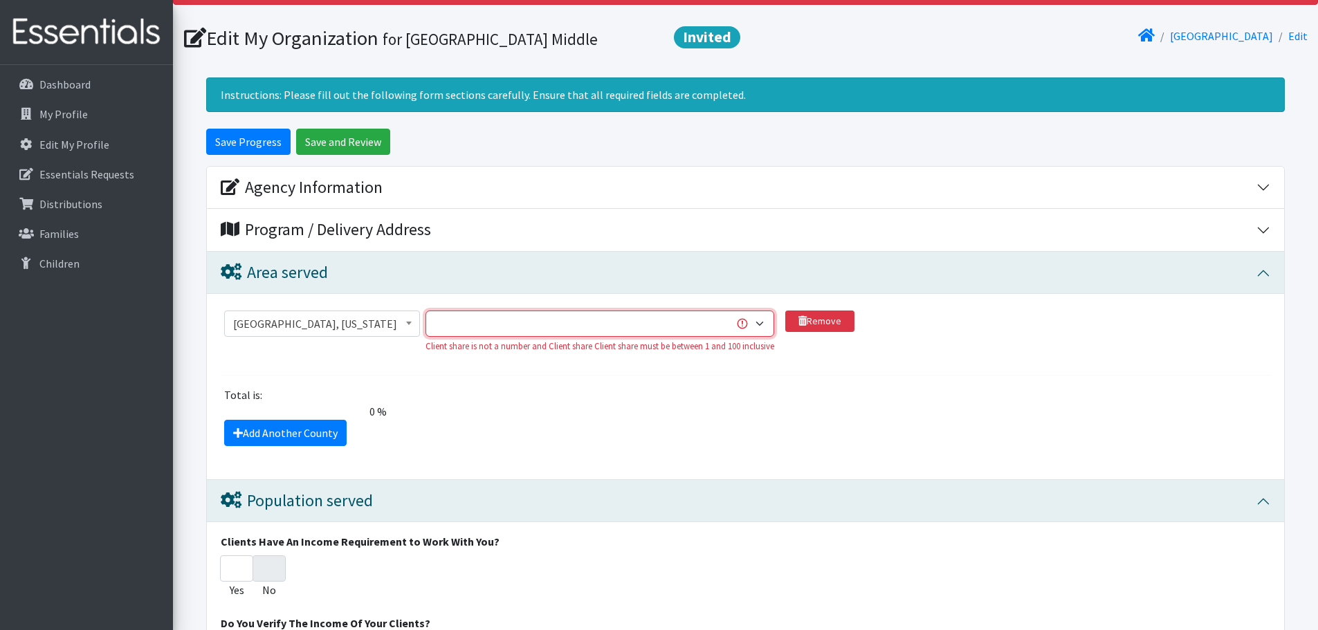
click at [692, 328] on select "1 2 3 4 5 6 7 8 9 10 11 12 13 14 15 16 17 18 19 20 21 22 23 24 25 26 27 28 29 3…" at bounding box center [600, 324] width 349 height 26
select select "100"
click at [428, 311] on select "1 2 3 4 5 6 7 8 9 10 11 12 13 14 15 16 17 18 19 20 21 22 23 24 25 26 27 28 29 3…" at bounding box center [600, 324] width 349 height 26
click at [253, 140] on input "Save Progress" at bounding box center [248, 142] width 84 height 26
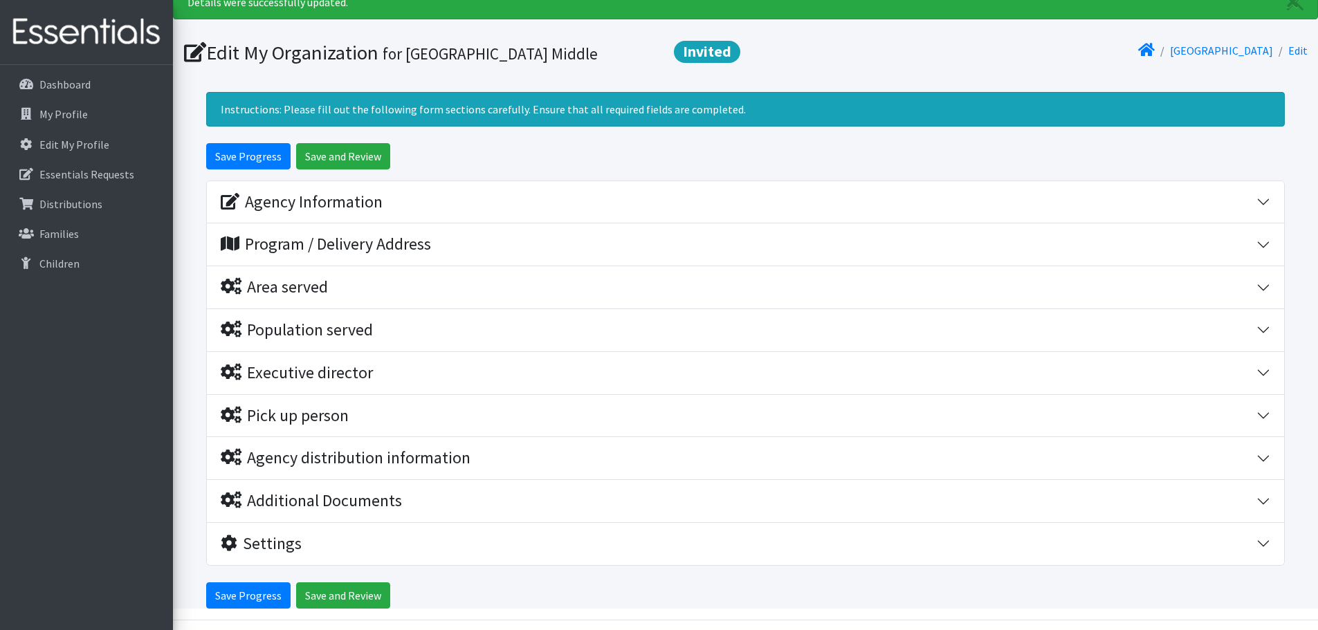
scroll to position [96, 0]
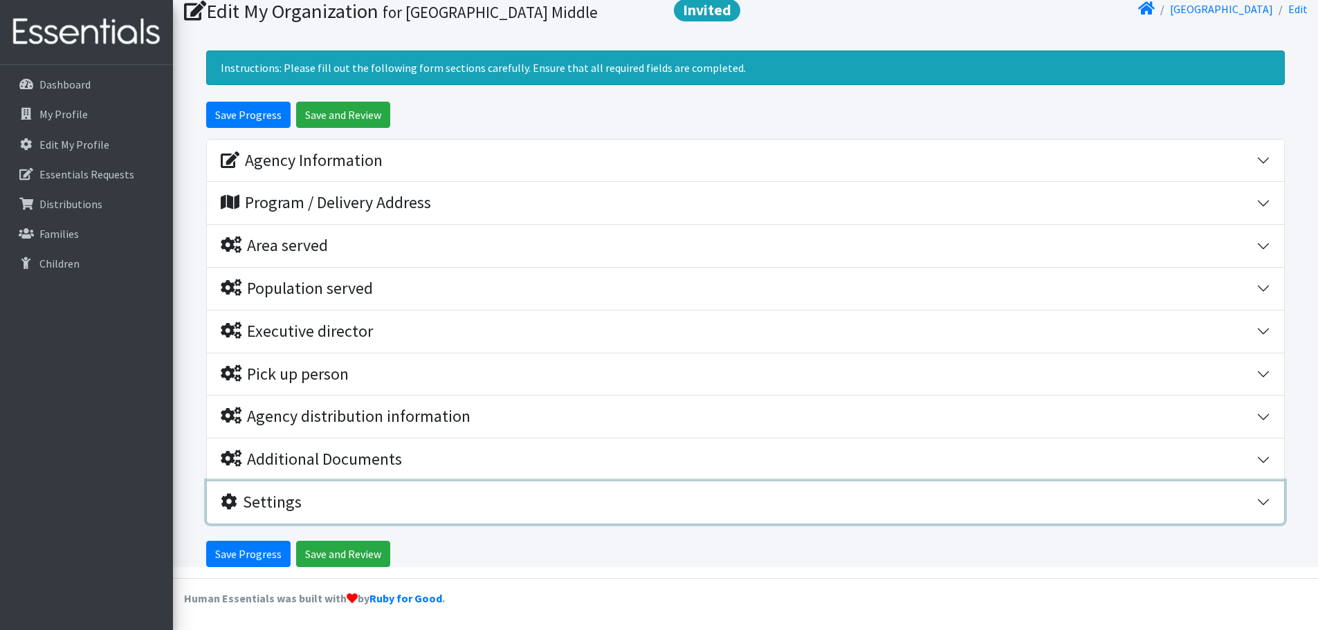
click at [314, 505] on div "Settings" at bounding box center [739, 503] width 1036 height 20
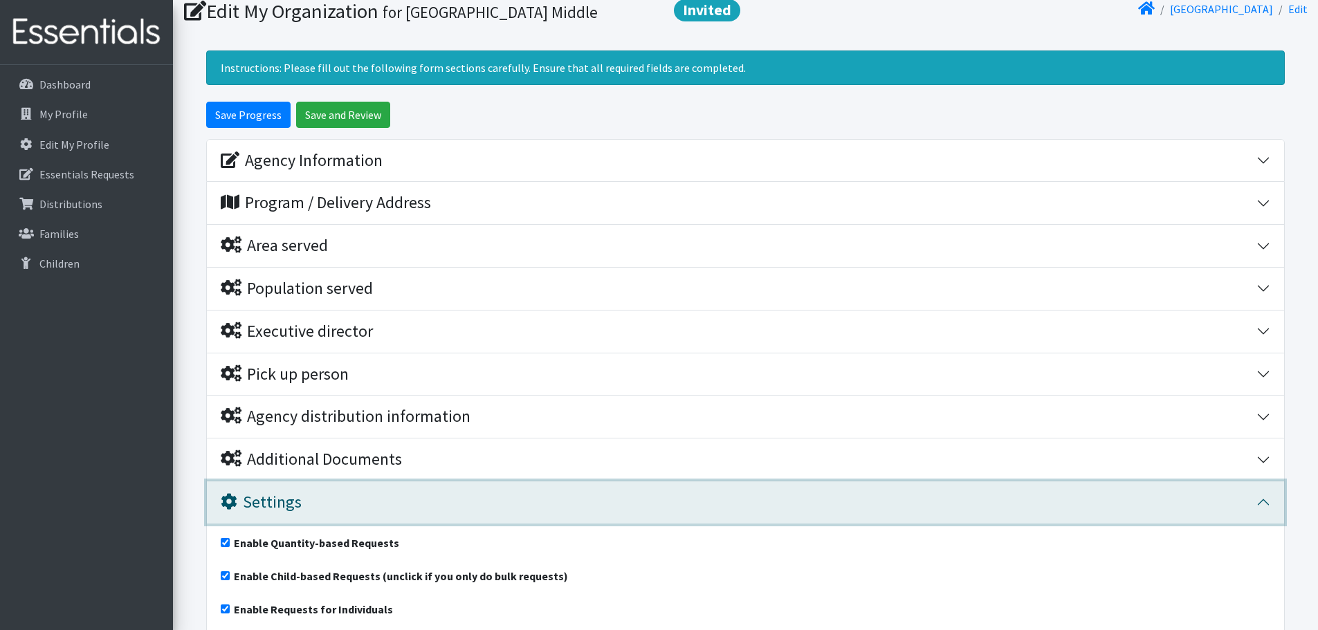
click at [314, 500] on div "Settings" at bounding box center [739, 503] width 1036 height 20
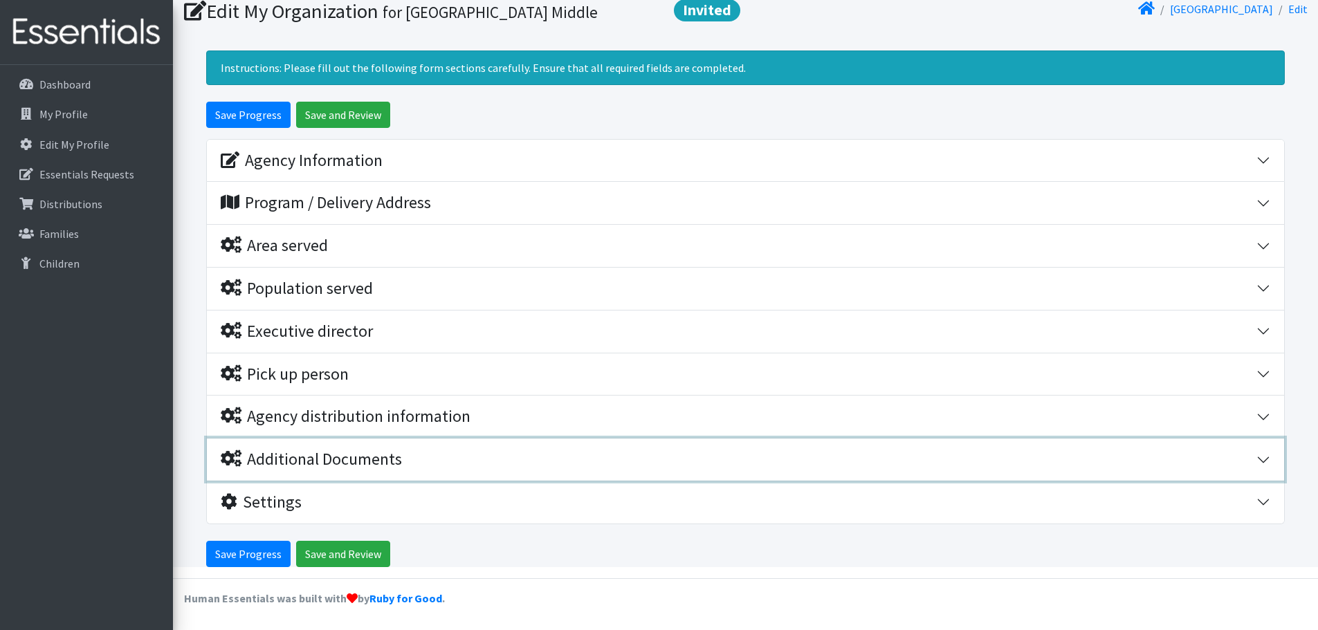
click at [326, 471] on button "Additional Documents" at bounding box center [745, 460] width 1077 height 42
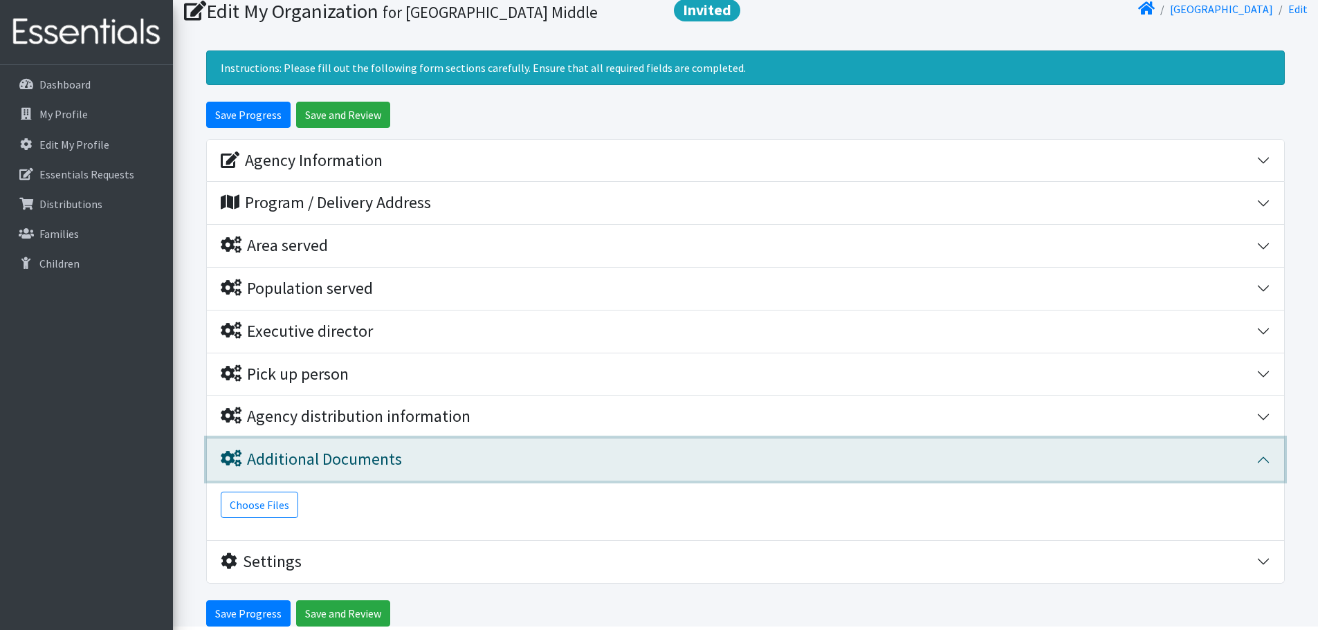
click at [338, 464] on div "Additional Documents" at bounding box center [311, 460] width 181 height 20
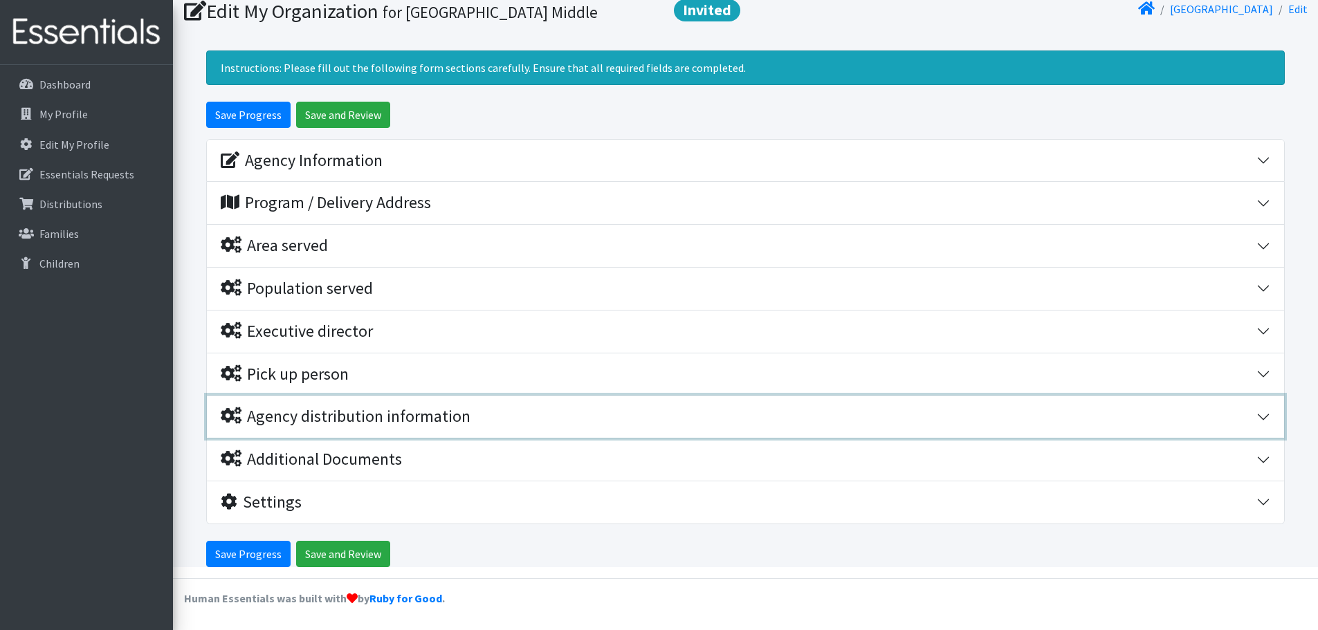
click at [357, 420] on div "Agency distribution information" at bounding box center [346, 417] width 250 height 20
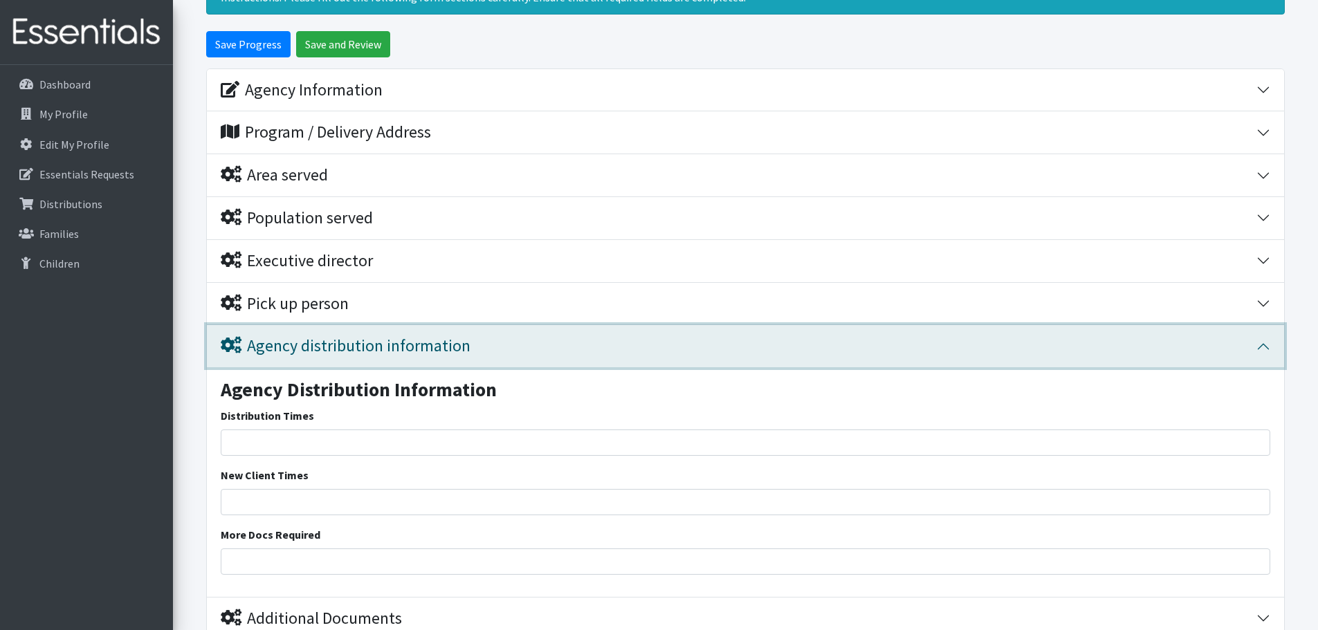
scroll to position [235, 0]
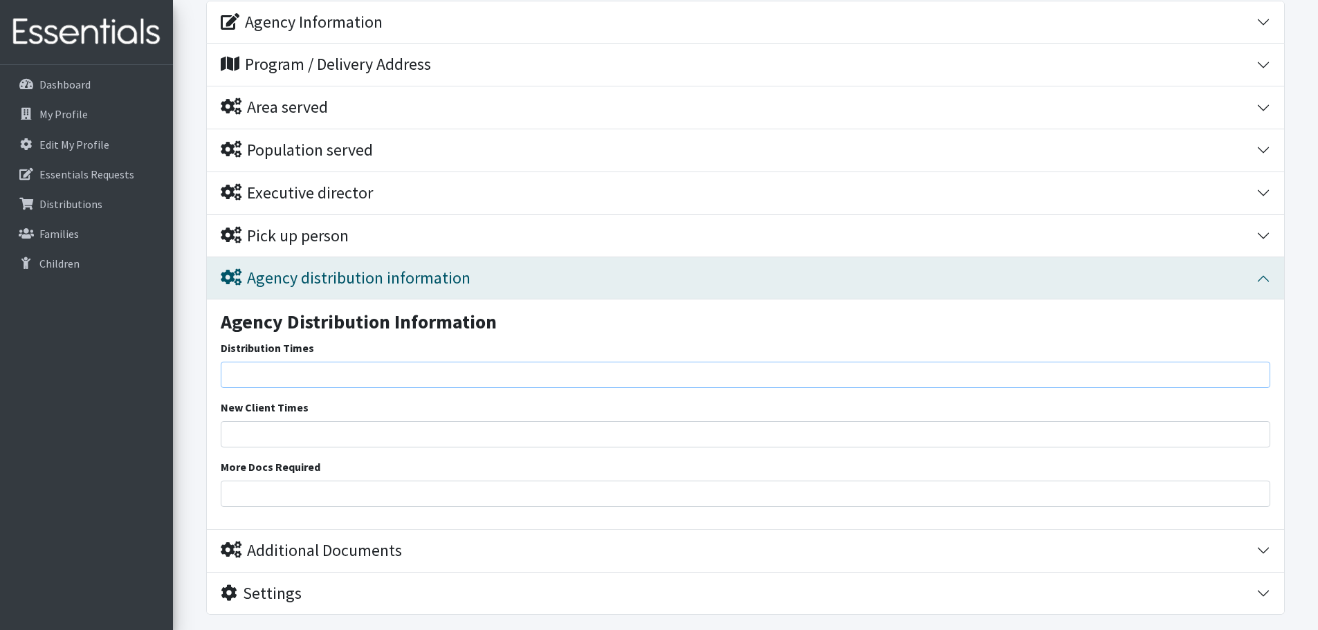
click at [316, 387] on input "Distribution Times" at bounding box center [746, 375] width 1050 height 26
type input "BSMS Hours from 8AM-3:30 PM"
click at [318, 439] on input "New Client Times" at bounding box center [746, 434] width 1050 height 26
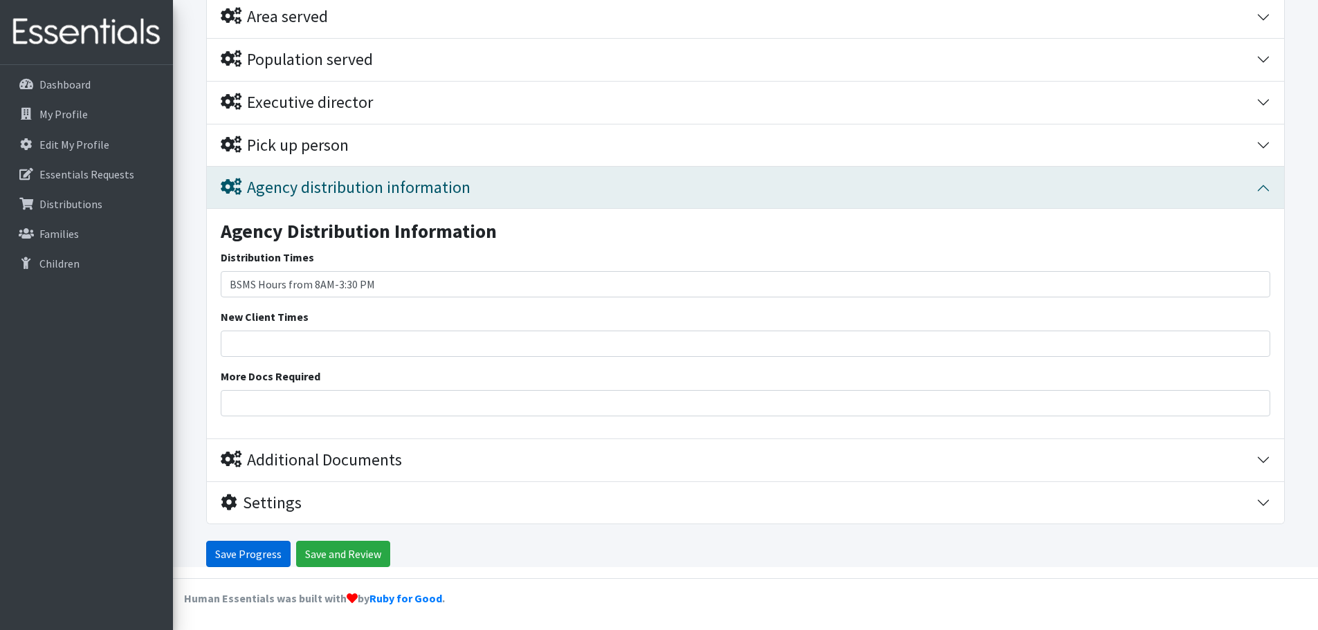
click at [264, 558] on input "Save Progress" at bounding box center [248, 554] width 84 height 26
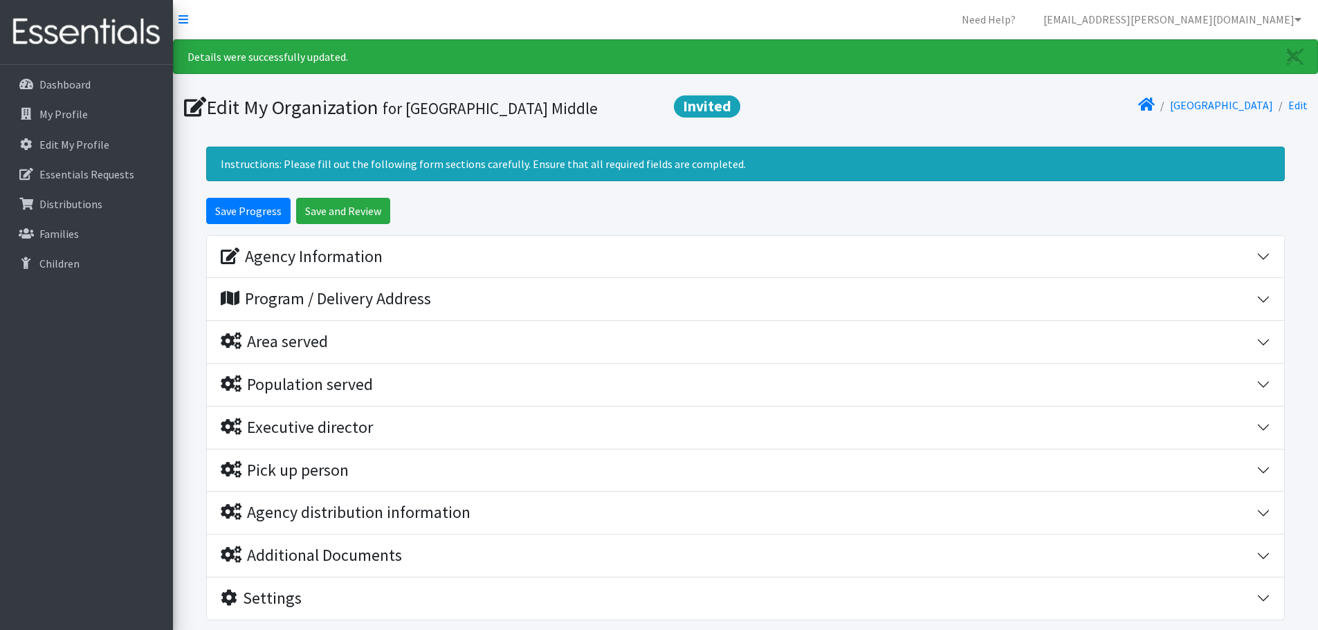
scroll to position [96, 0]
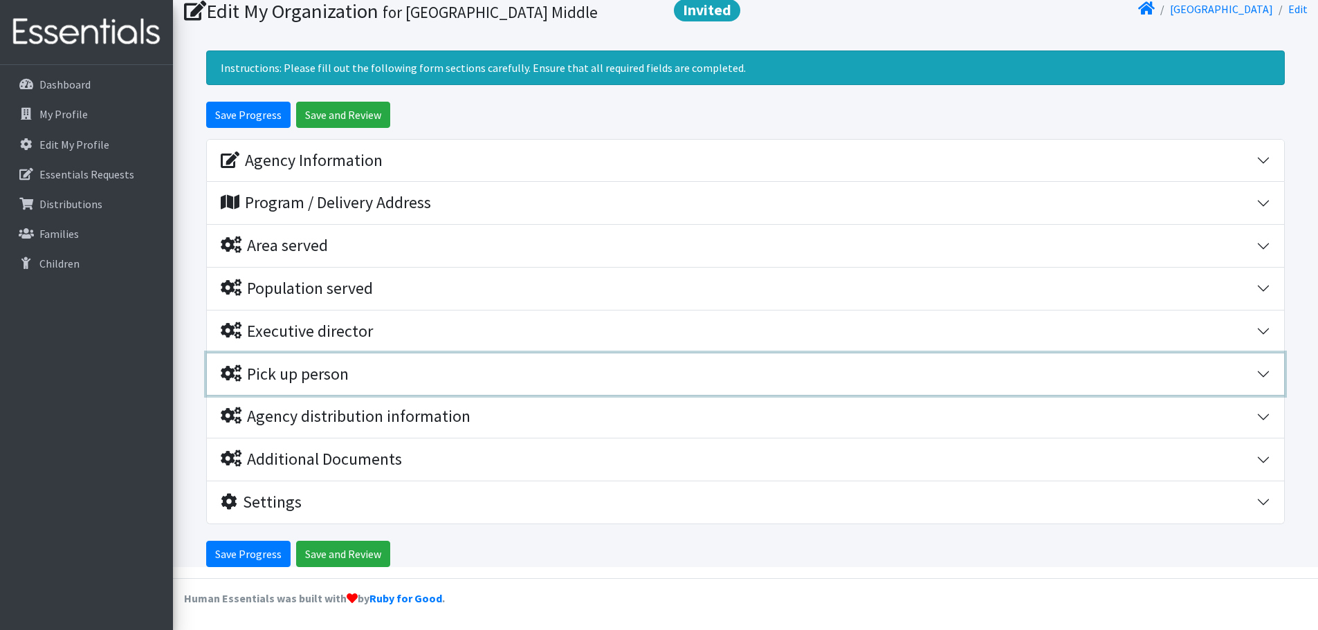
click at [316, 375] on div "Pick up person" at bounding box center [285, 375] width 128 height 20
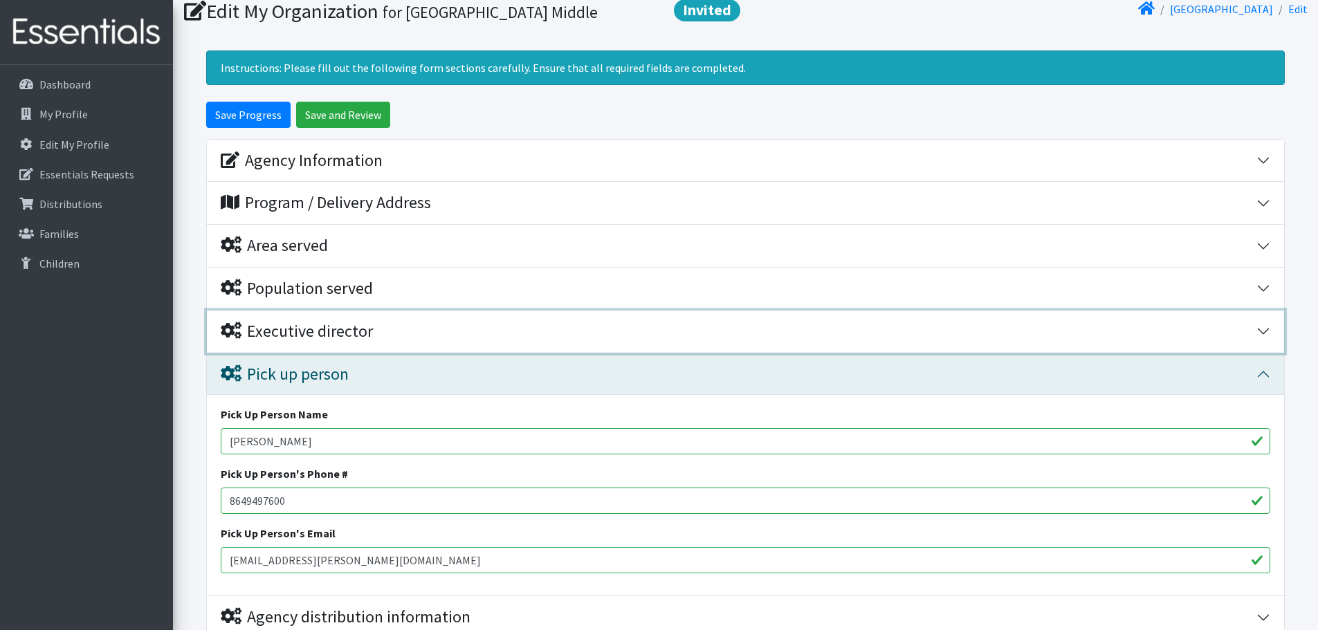
click at [291, 334] on div "Executive director" at bounding box center [297, 332] width 152 height 20
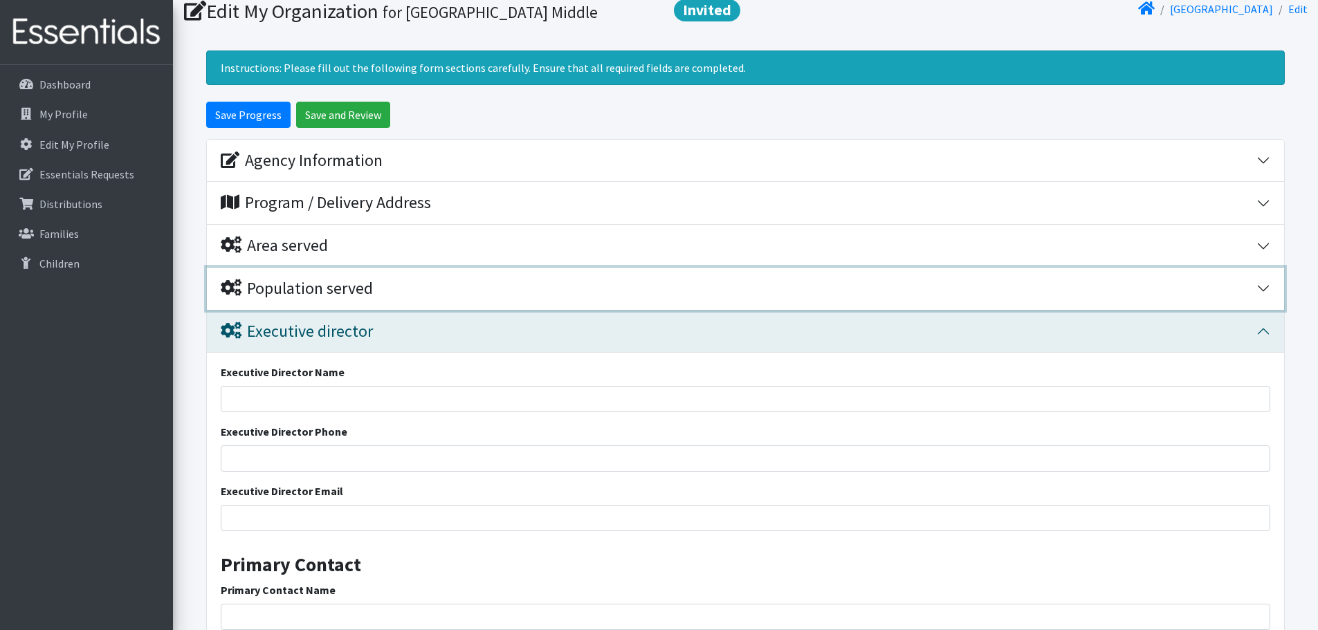
click at [291, 298] on div "Population served" at bounding box center [297, 289] width 152 height 20
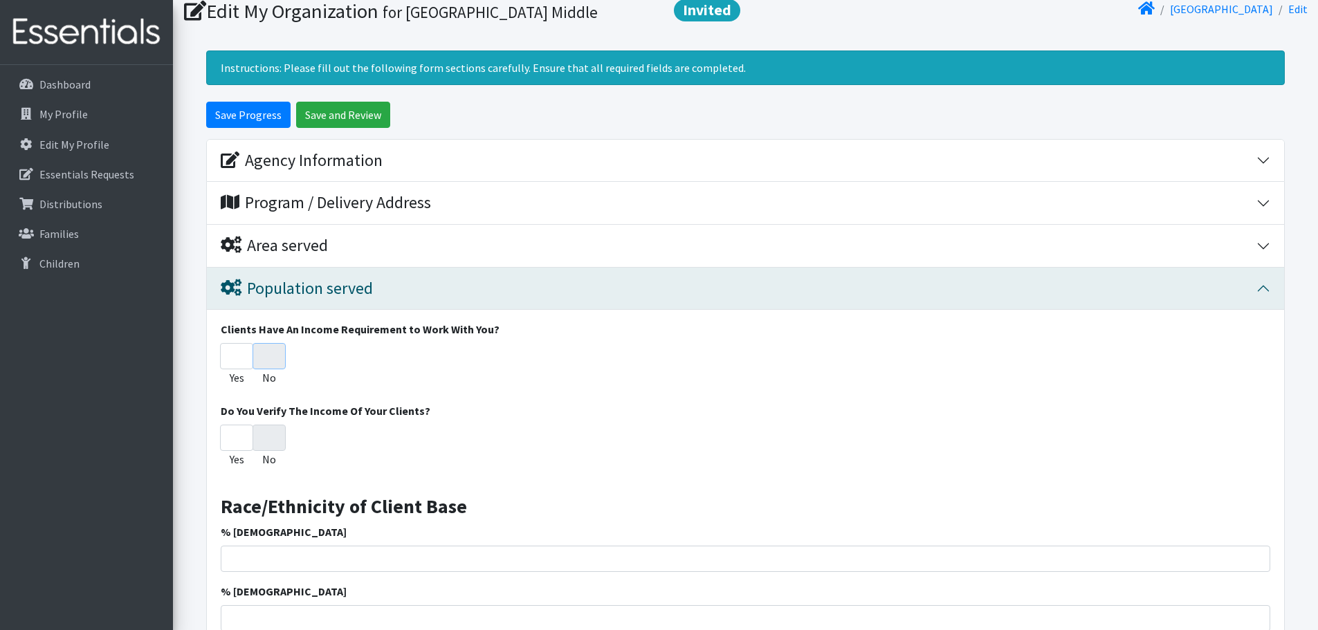
click at [267, 365] on input "No" at bounding box center [269, 356] width 33 height 26
radio input "true"
click at [278, 449] on input "No" at bounding box center [269, 438] width 33 height 26
radio input "true"
click at [253, 116] on input "Save Progress" at bounding box center [248, 115] width 84 height 26
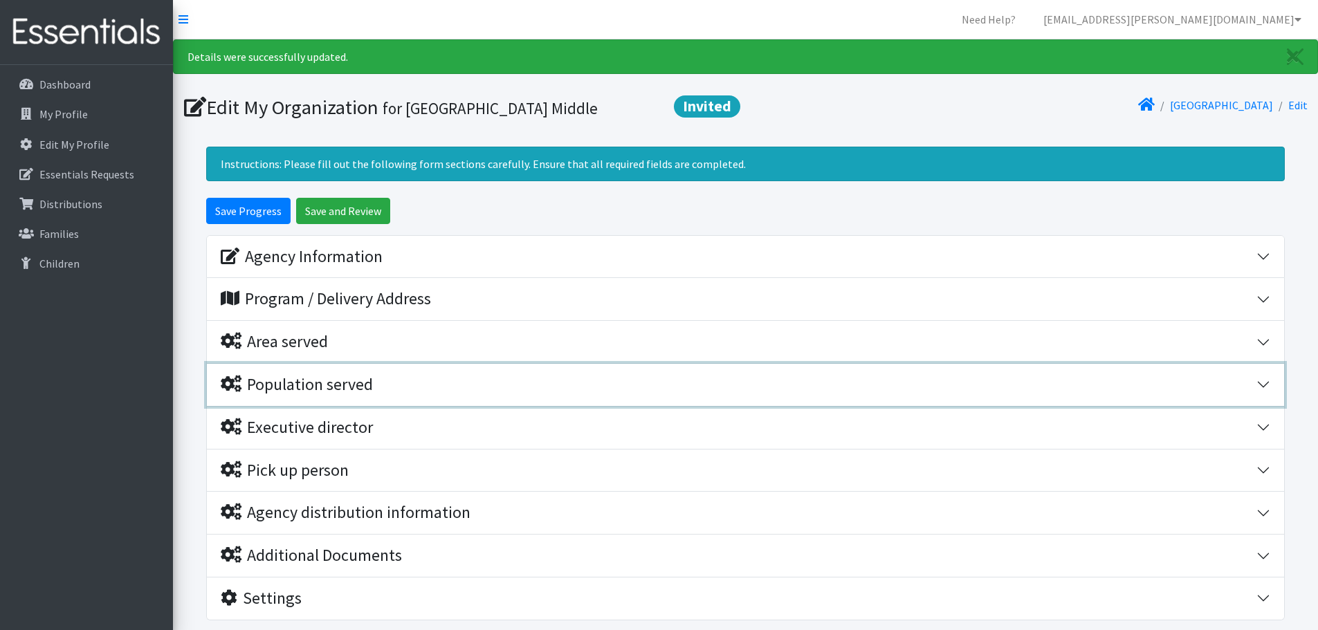
click at [307, 384] on div "Population served" at bounding box center [297, 385] width 152 height 20
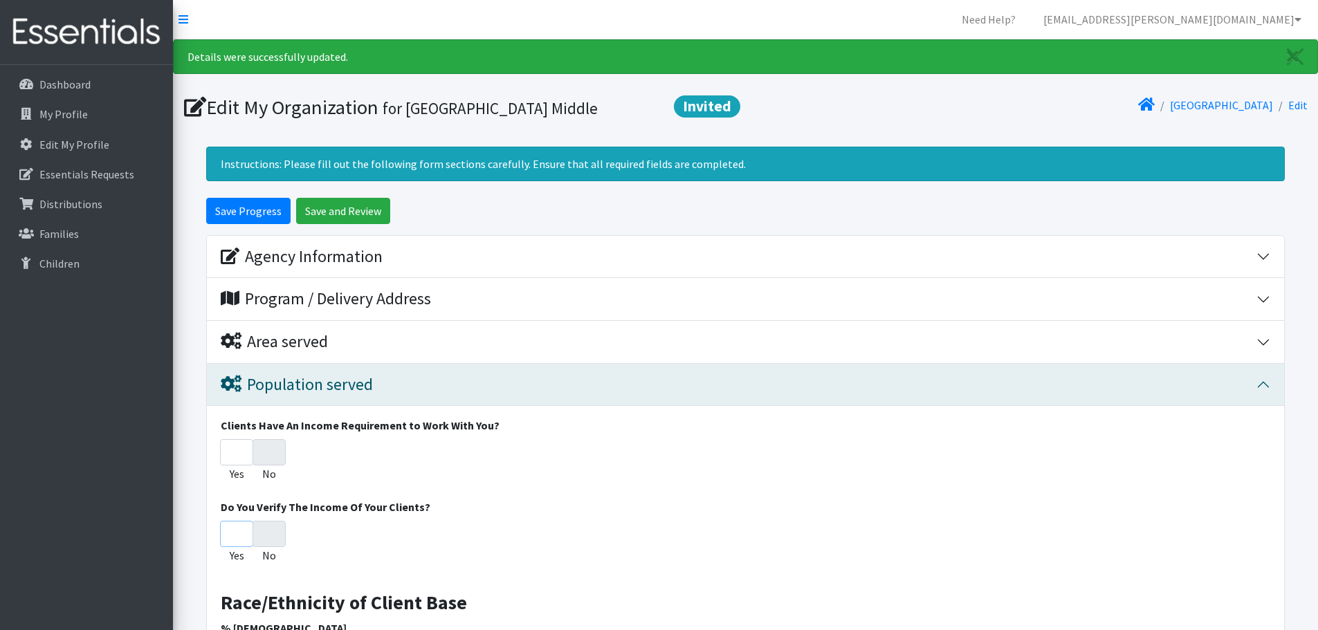
click at [239, 531] on input "Yes" at bounding box center [236, 534] width 33 height 26
radio input "true"
click at [241, 531] on input "Yes" at bounding box center [236, 534] width 33 height 26
click at [242, 531] on input "Yes" at bounding box center [236, 534] width 33 height 26
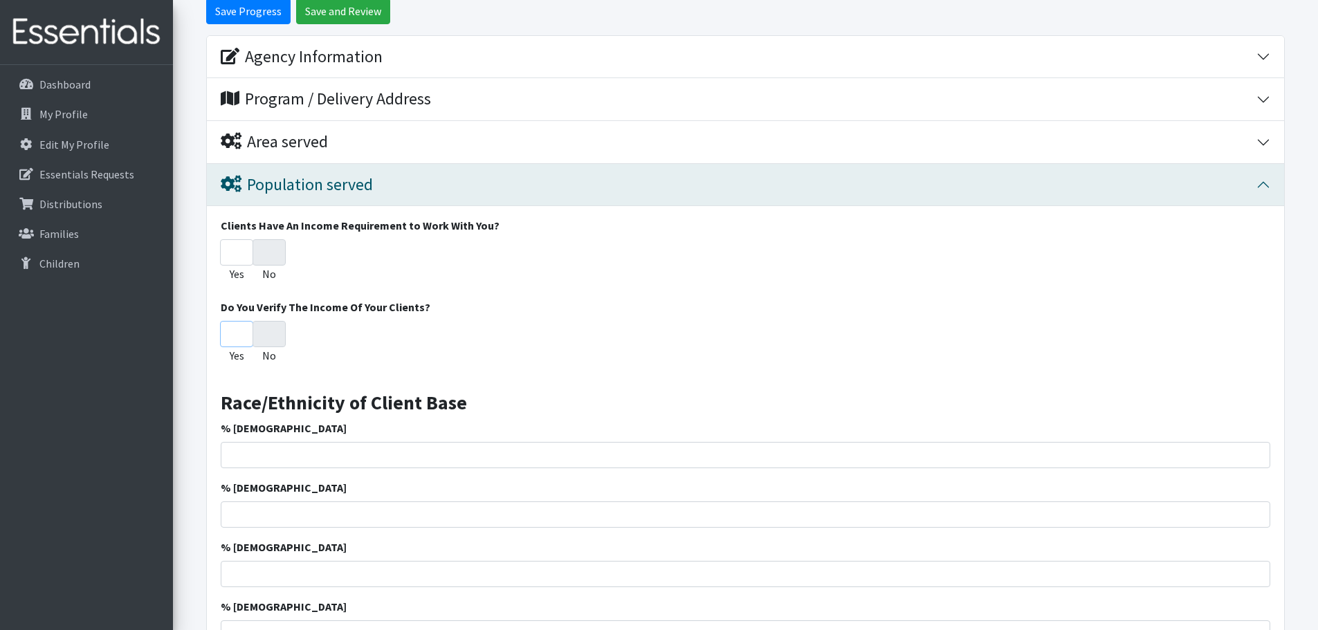
scroll to position [208, 0]
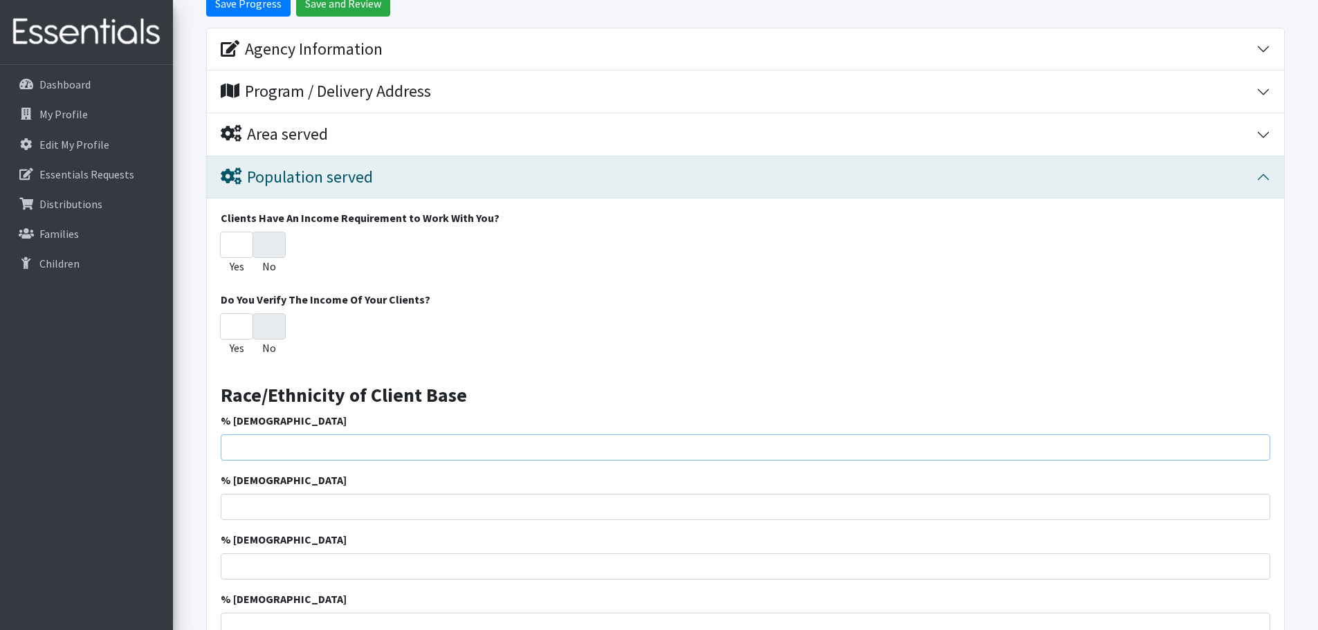
click at [310, 439] on input "% [DEMOGRAPHIC_DATA]" at bounding box center [746, 448] width 1050 height 26
click at [304, 441] on input "% [DEMOGRAPHIC_DATA]" at bounding box center [746, 448] width 1050 height 26
click at [304, 440] on input "% [DEMOGRAPHIC_DATA]" at bounding box center [746, 448] width 1050 height 26
click at [304, 440] on input "52" at bounding box center [746, 448] width 1050 height 26
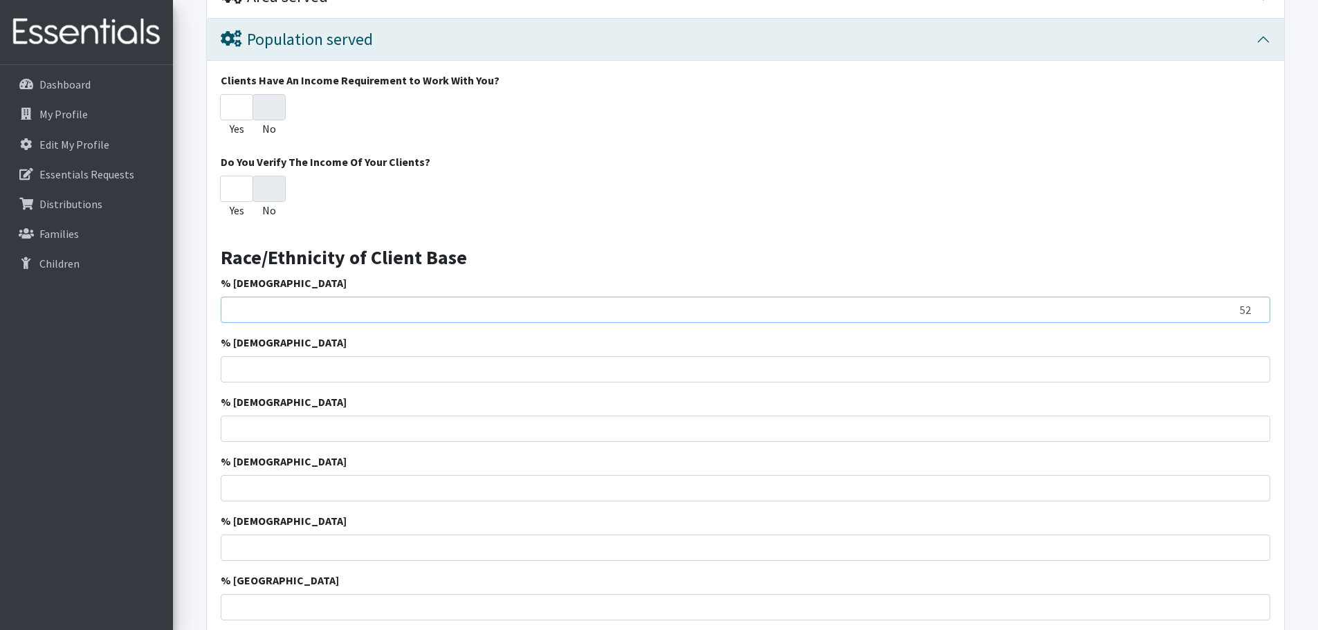
scroll to position [346, 0]
click at [433, 370] on input "% Caucasian" at bounding box center [746, 369] width 1050 height 26
type input "51"
click at [1259, 309] on input "51" at bounding box center [746, 309] width 1050 height 26
drag, startPoint x: 1235, startPoint y: 311, endPoint x: 1290, endPoint y: 304, distance: 55.2
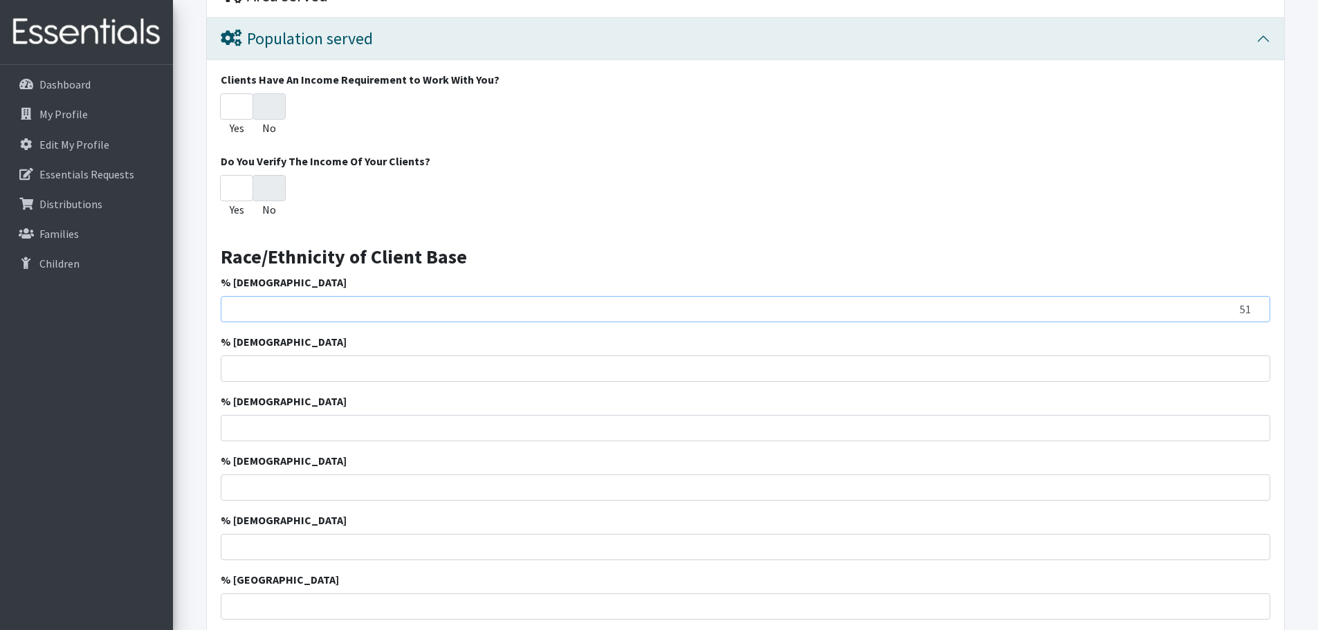
click at [1290, 304] on form "Save Progress Save and Review Agency Information Agency Name * Beech Springs Mi…" at bounding box center [745, 604] width 1145 height 1504
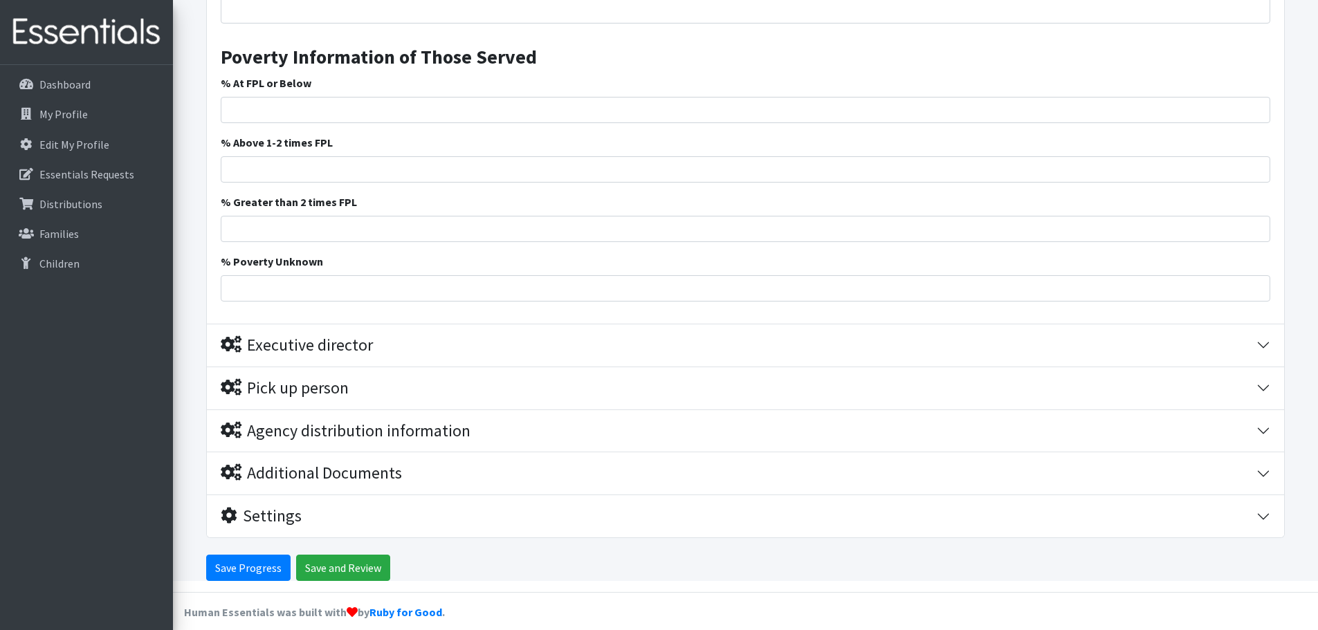
scroll to position [1135, 0]
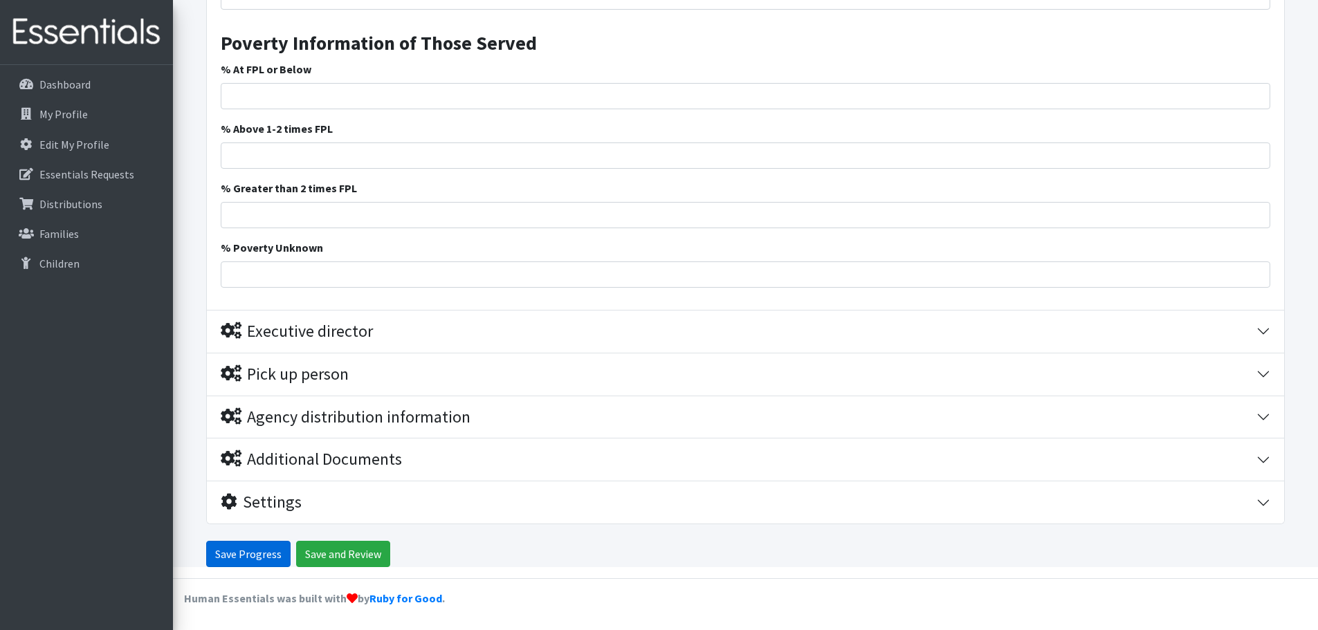
click at [262, 551] on input "Save Progress" at bounding box center [248, 554] width 84 height 26
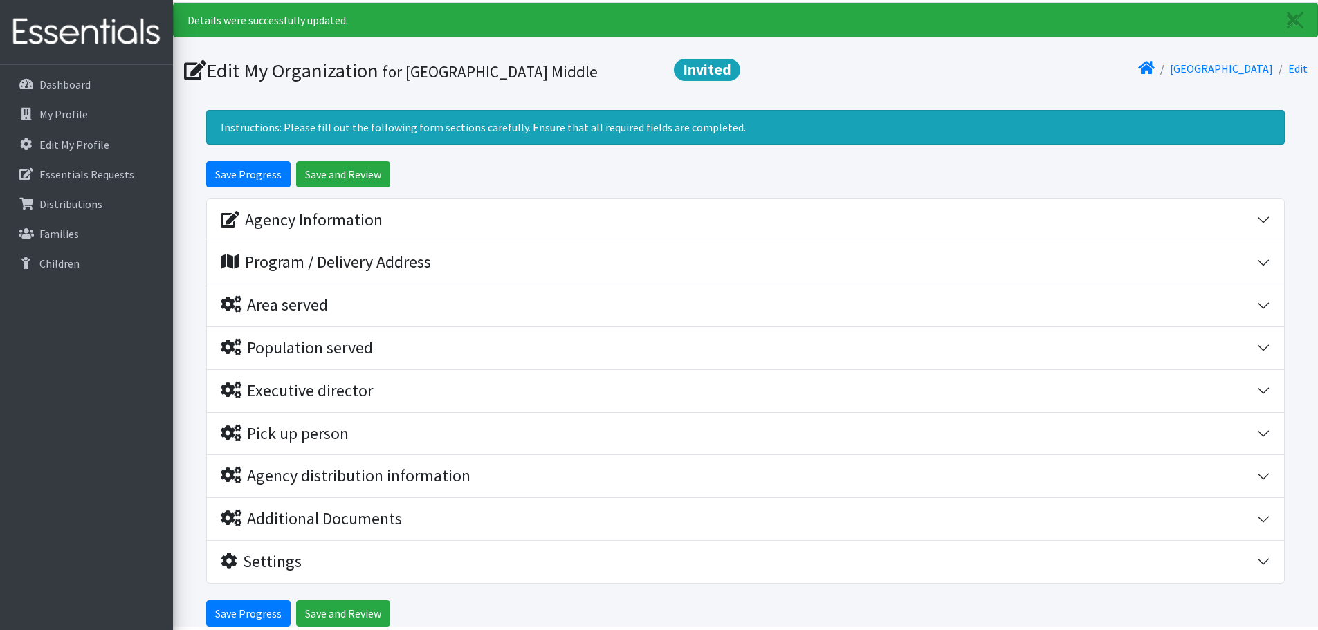
scroll to position [96, 0]
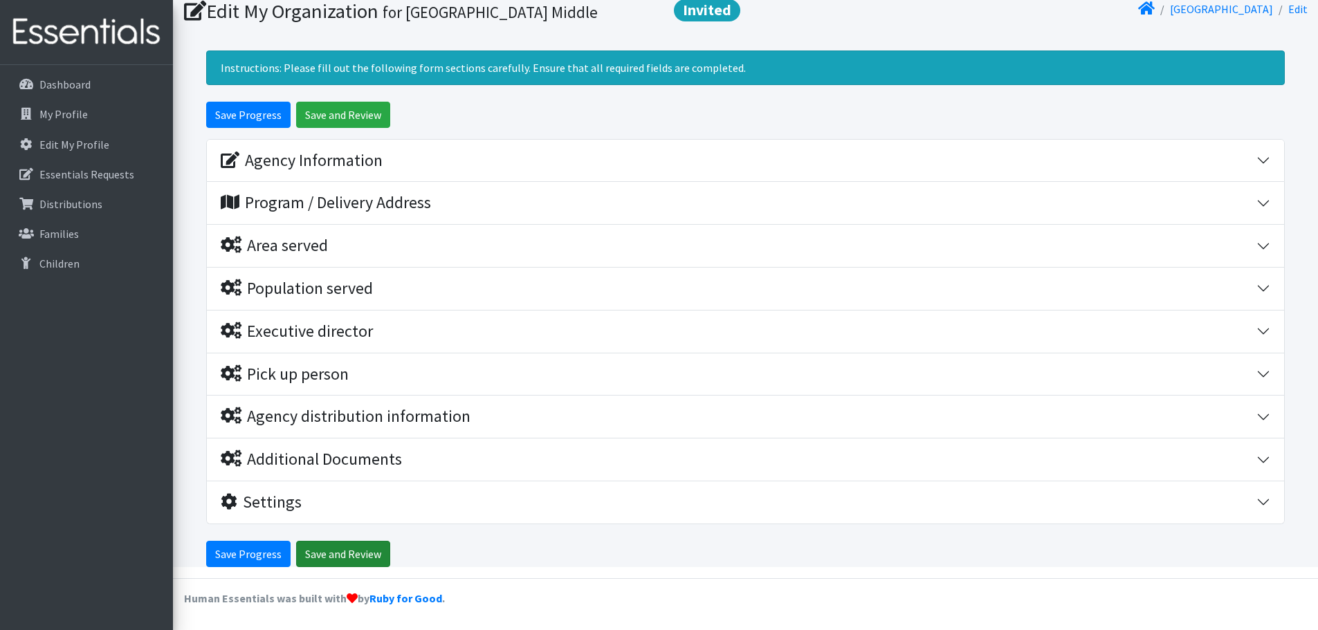
click at [360, 552] on input "Save and Review" at bounding box center [343, 554] width 94 height 26
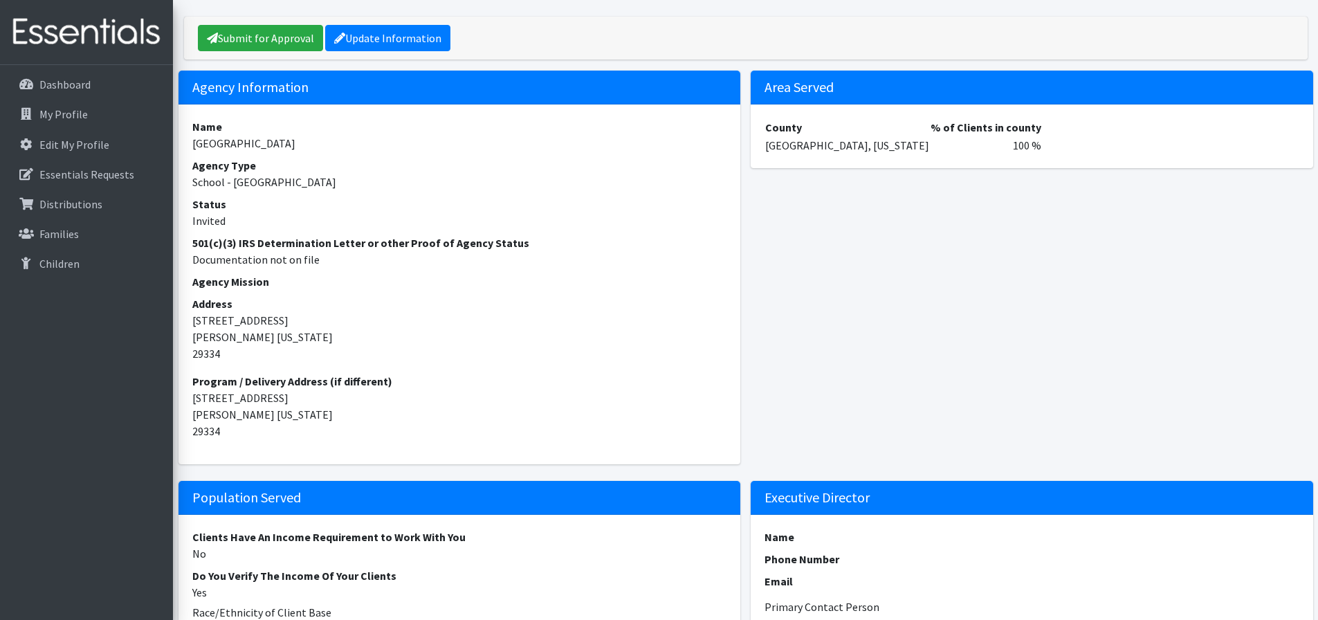
scroll to position [69, 0]
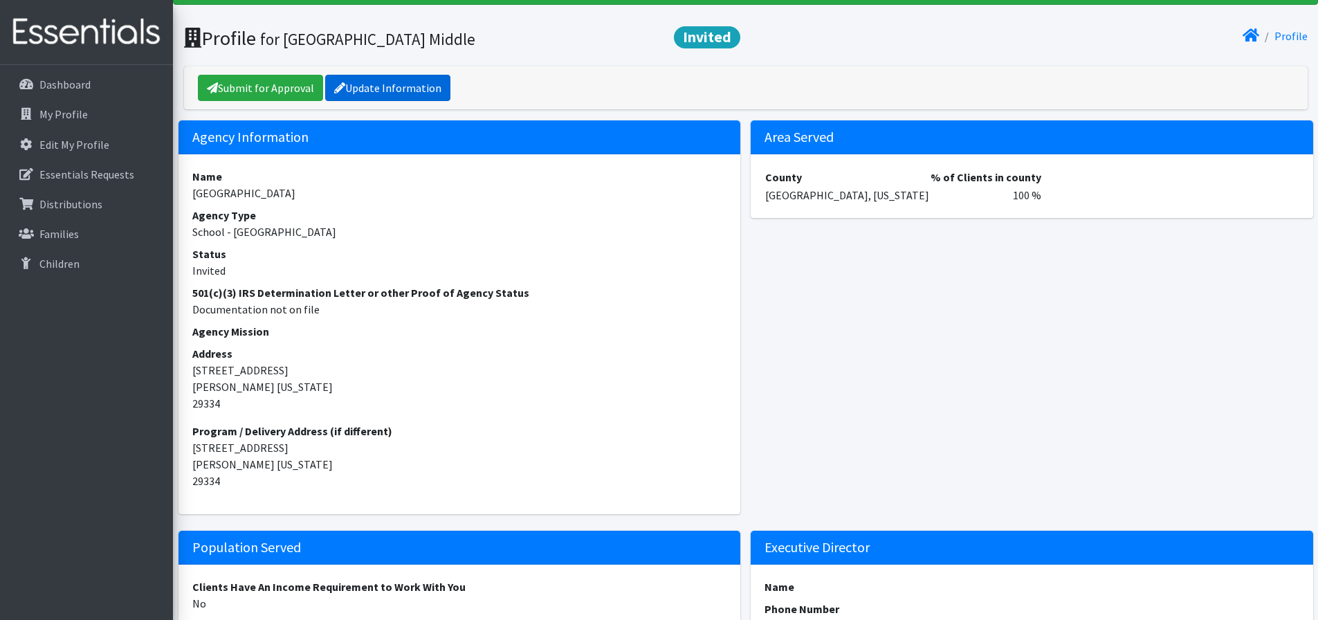
click at [345, 83] on link "Update Information" at bounding box center [387, 88] width 125 height 26
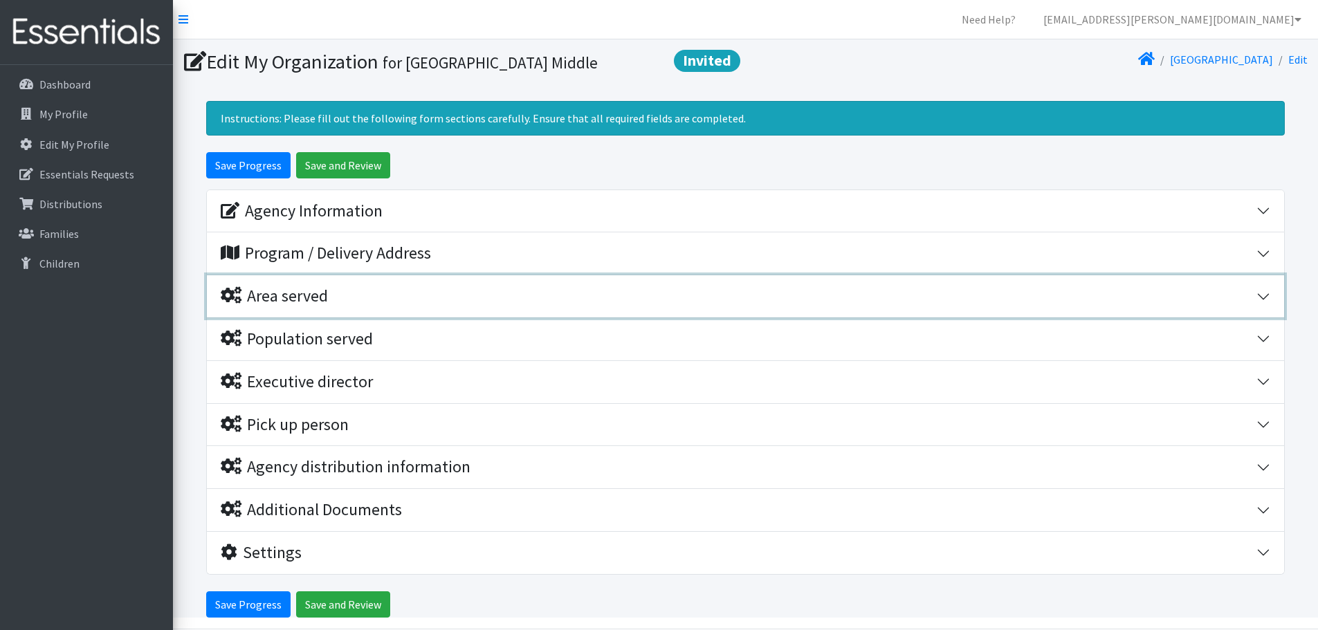
click at [298, 309] on button "Area served" at bounding box center [745, 296] width 1077 height 42
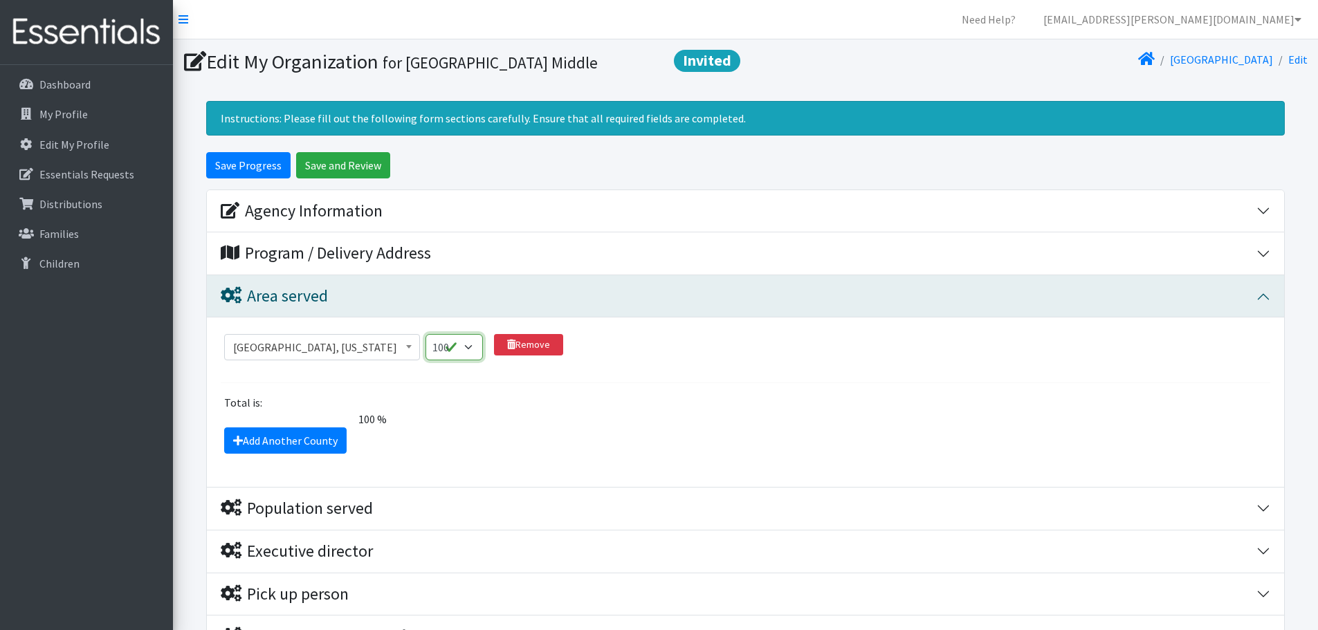
click at [477, 348] on select "1 2 3 4 5 6 7 8 9 10 11 12 13 14 15 16 17 18 19 20 21 22 23 24 25 26 27 28 29 3…" at bounding box center [454, 347] width 57 height 26
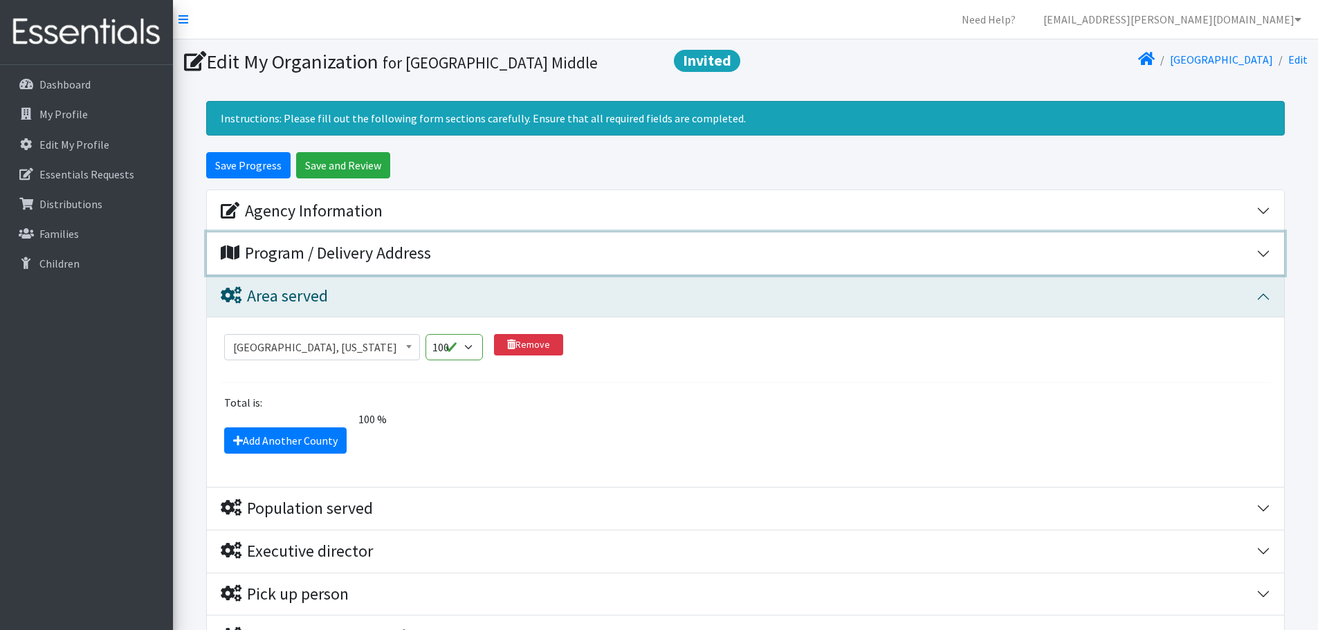
drag, startPoint x: 664, startPoint y: 260, endPoint x: 655, endPoint y: 262, distance: 8.6
click at [664, 261] on div "Program / Delivery Address" at bounding box center [739, 254] width 1036 height 20
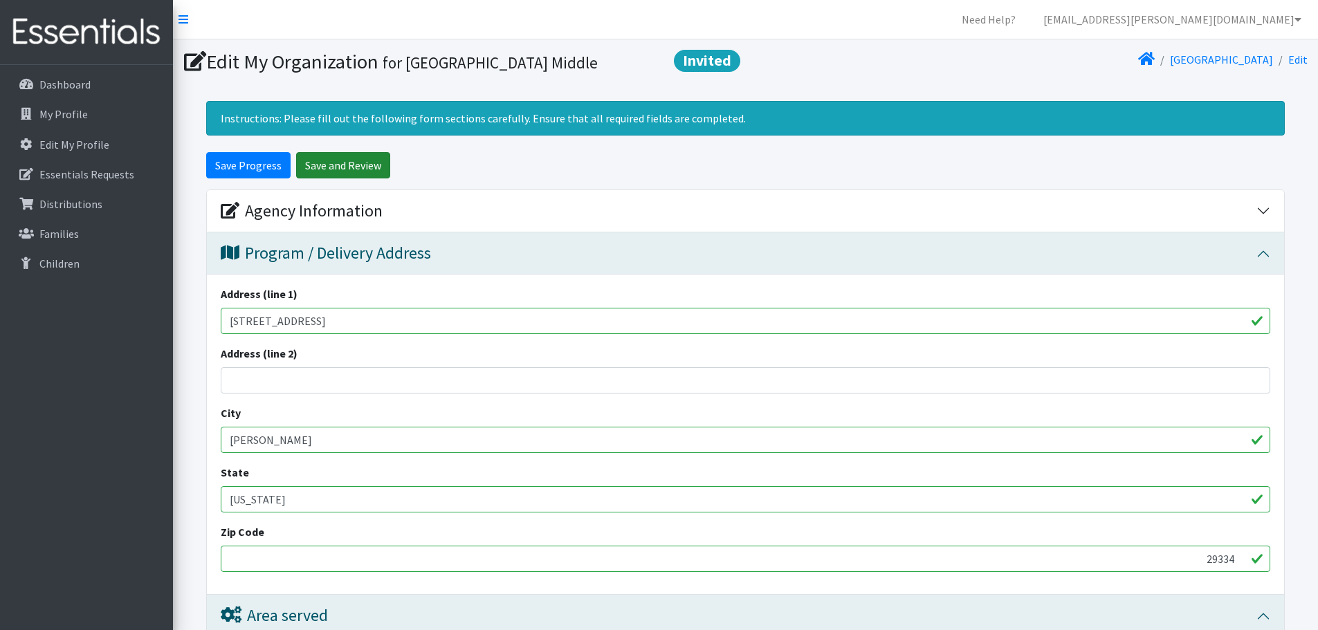
click at [358, 171] on input "Save and Review" at bounding box center [343, 165] width 94 height 26
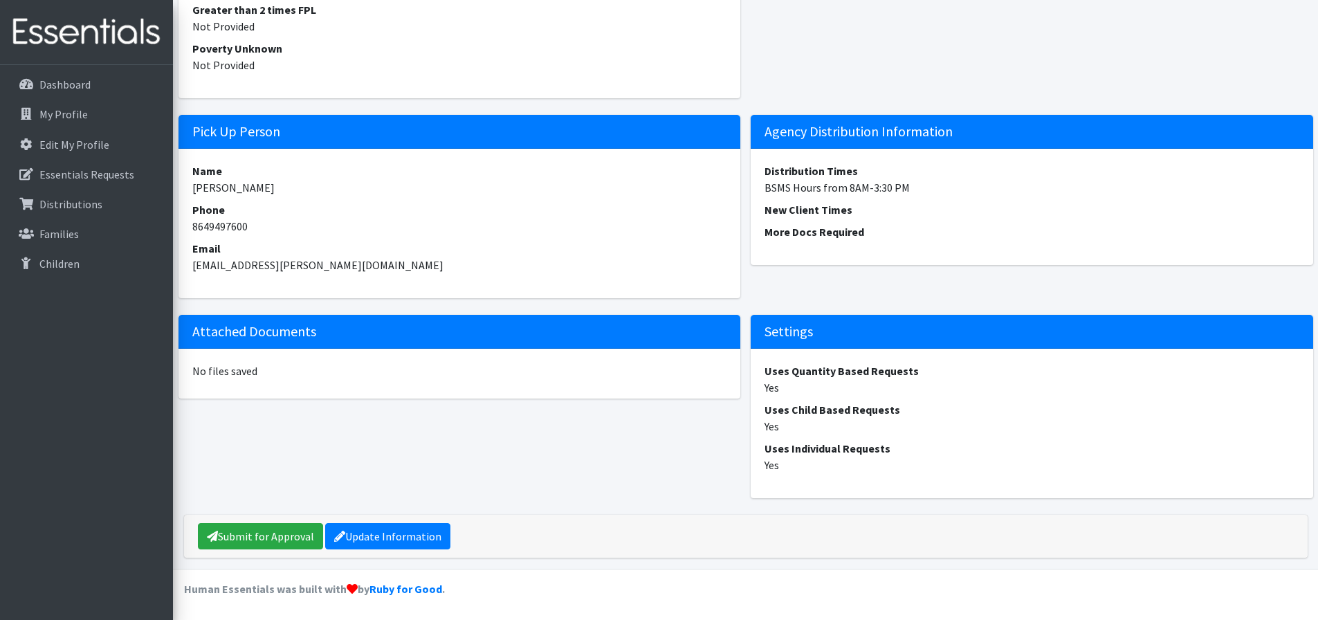
scroll to position [1172, 0]
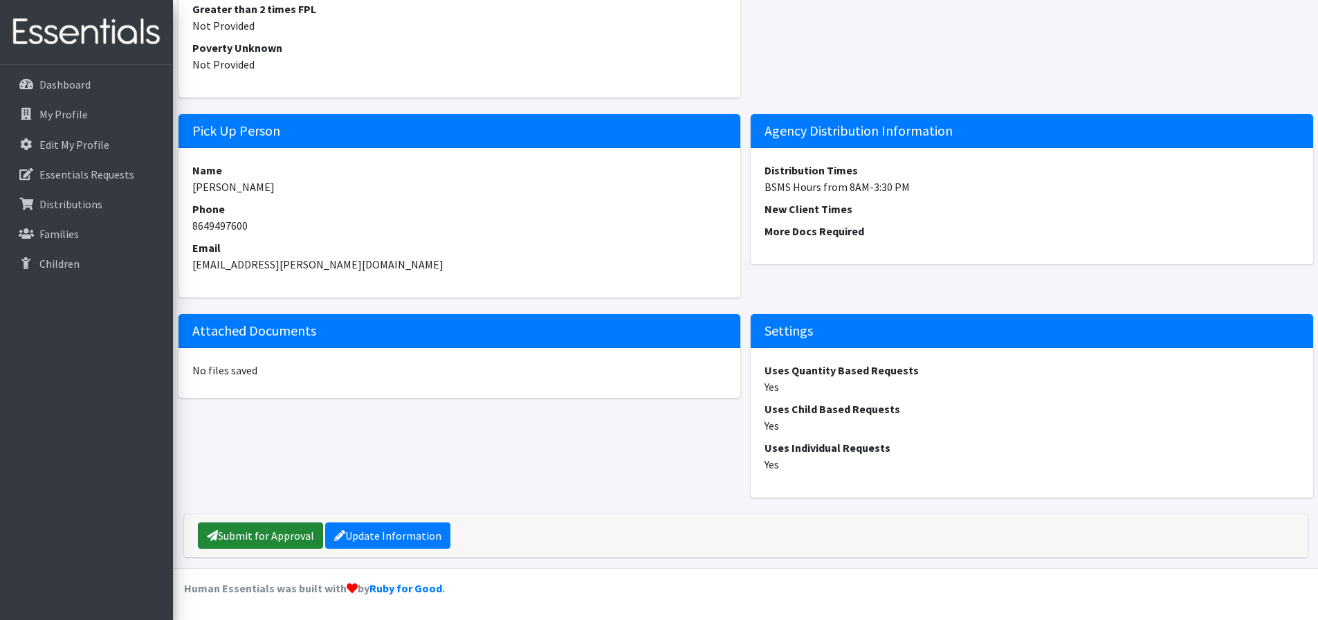
click at [292, 534] on link "Submit for Approval" at bounding box center [260, 535] width 125 height 26
